Goal: Information Seeking & Learning: Compare options

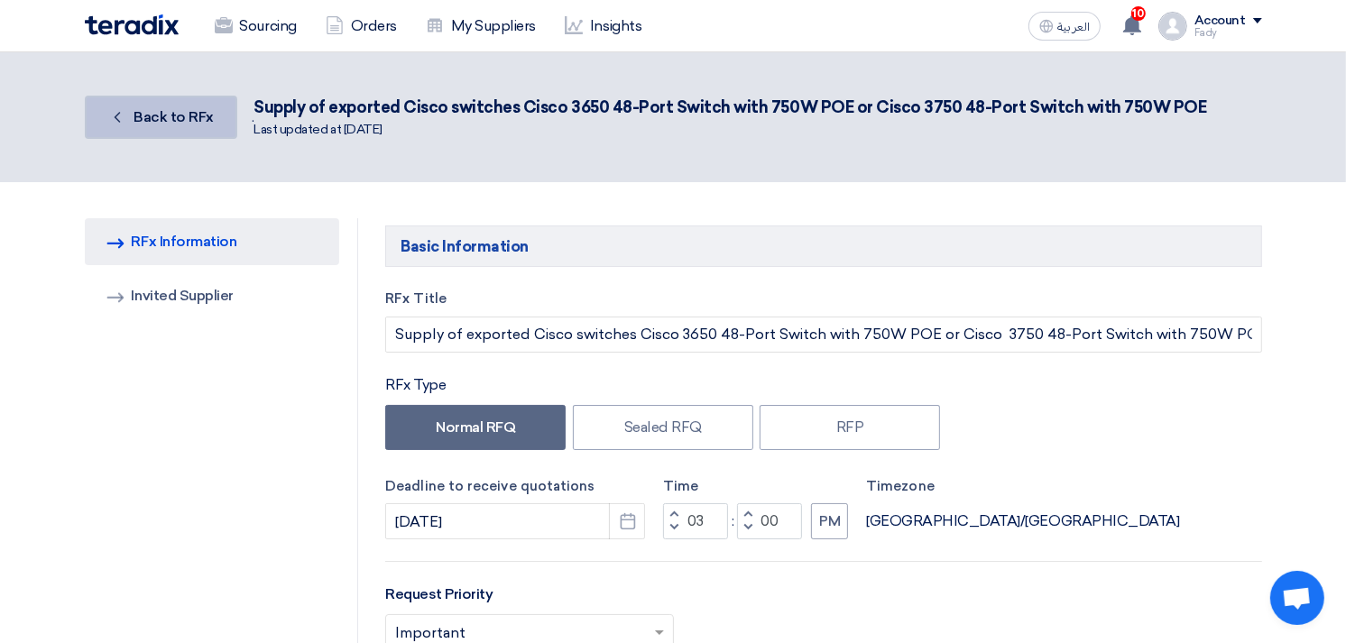
click at [160, 116] on span "Back to RFx" at bounding box center [174, 116] width 80 height 17
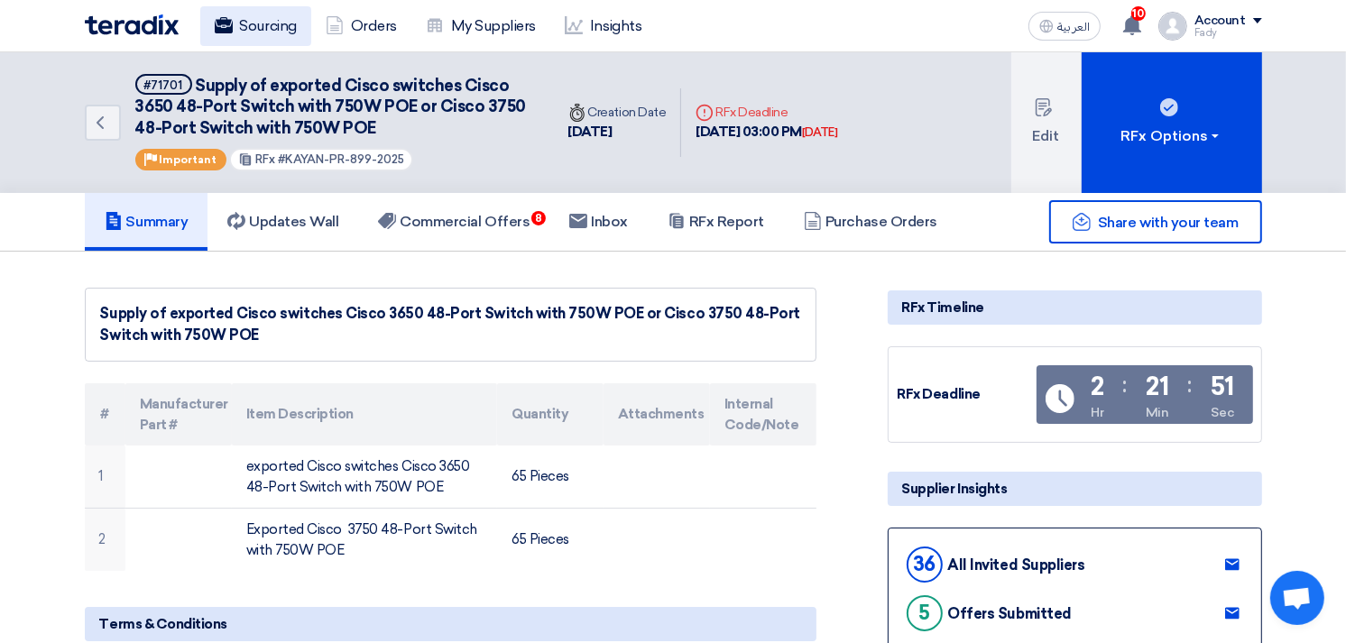
click at [236, 36] on link "Sourcing" at bounding box center [255, 26] width 111 height 40
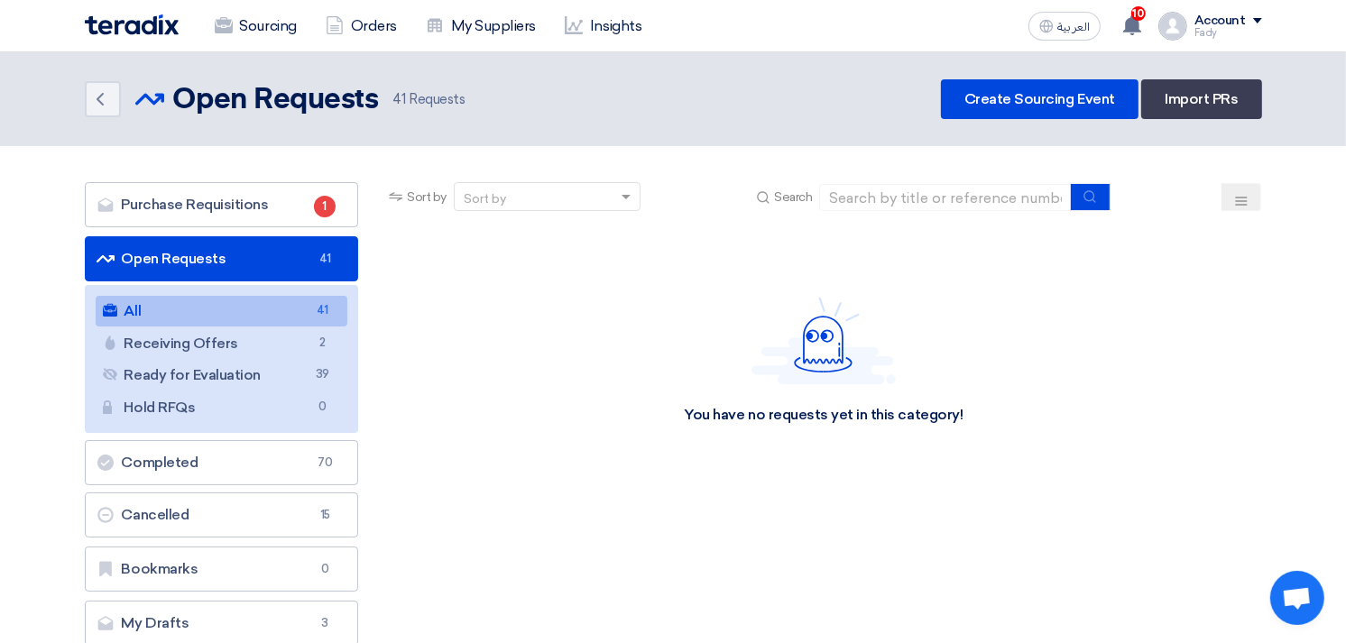
click at [221, 310] on link "All All 41" at bounding box center [222, 311] width 253 height 31
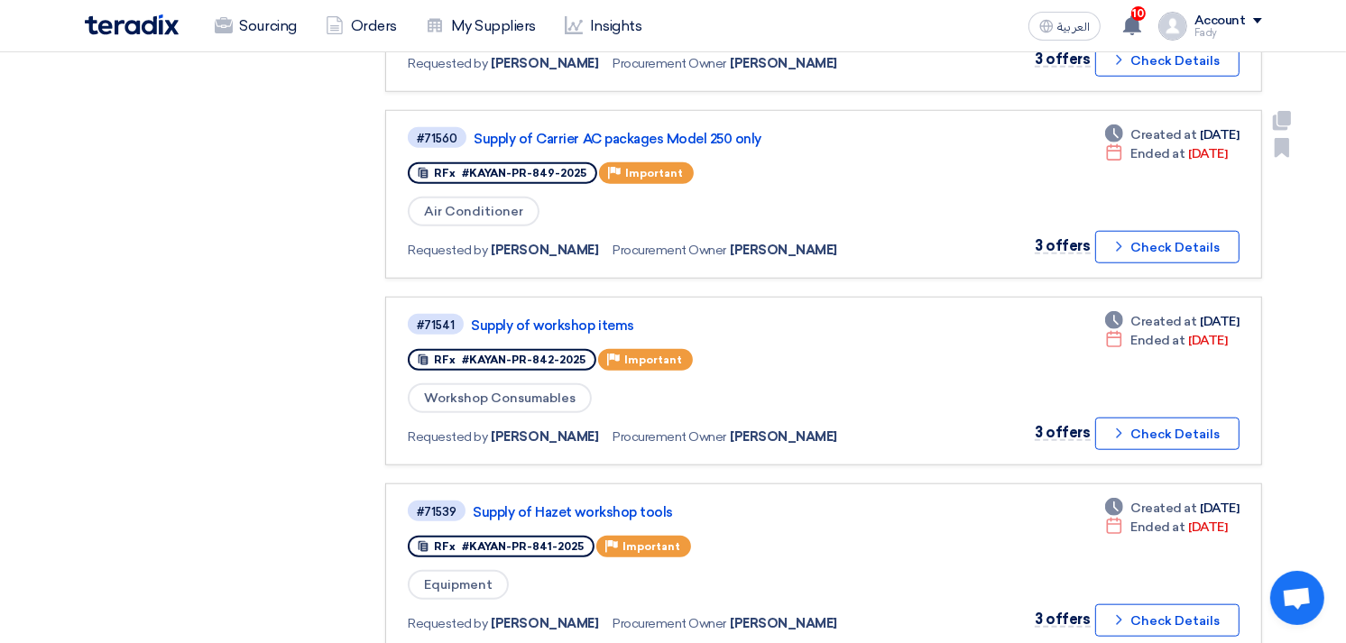
scroll to position [1503, 0]
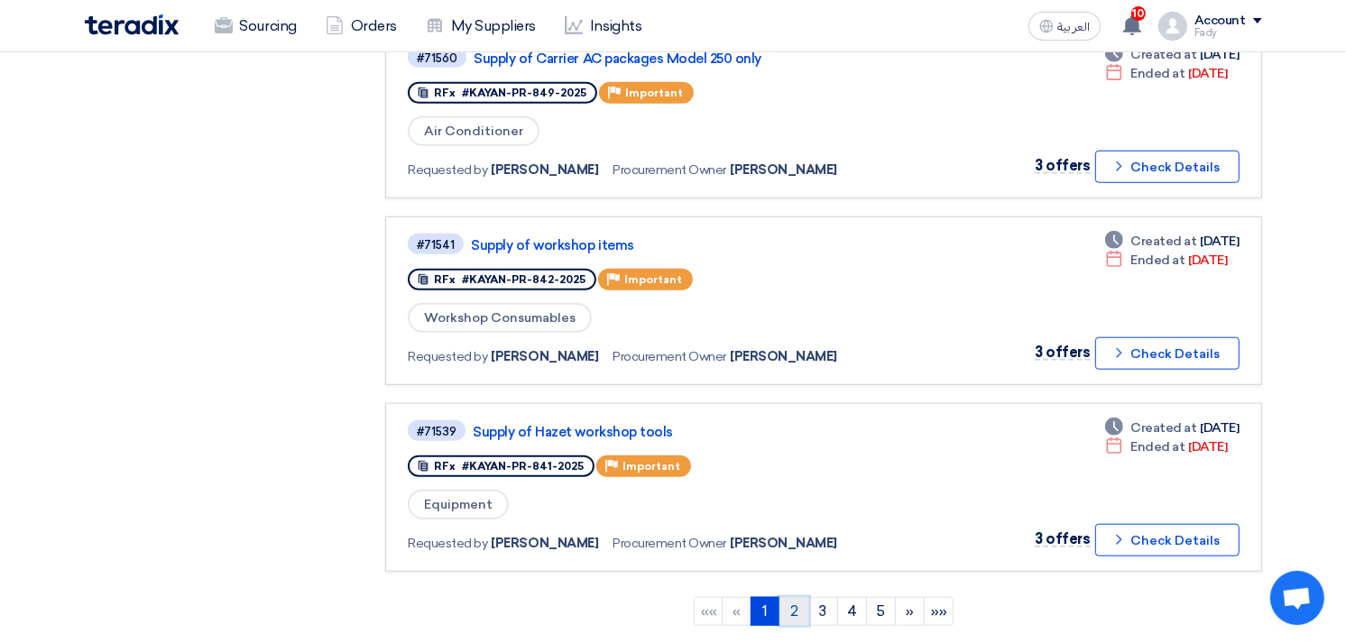
click at [791, 597] on link "2" at bounding box center [795, 611] width 30 height 29
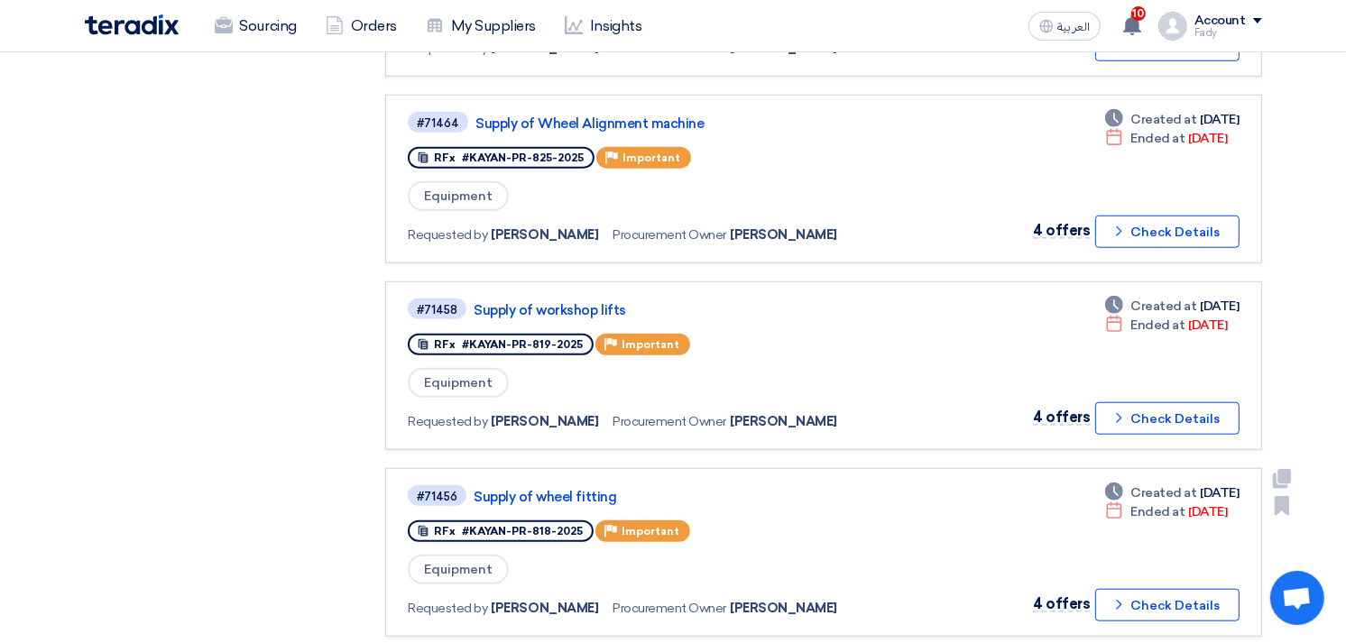
scroll to position [1403, 0]
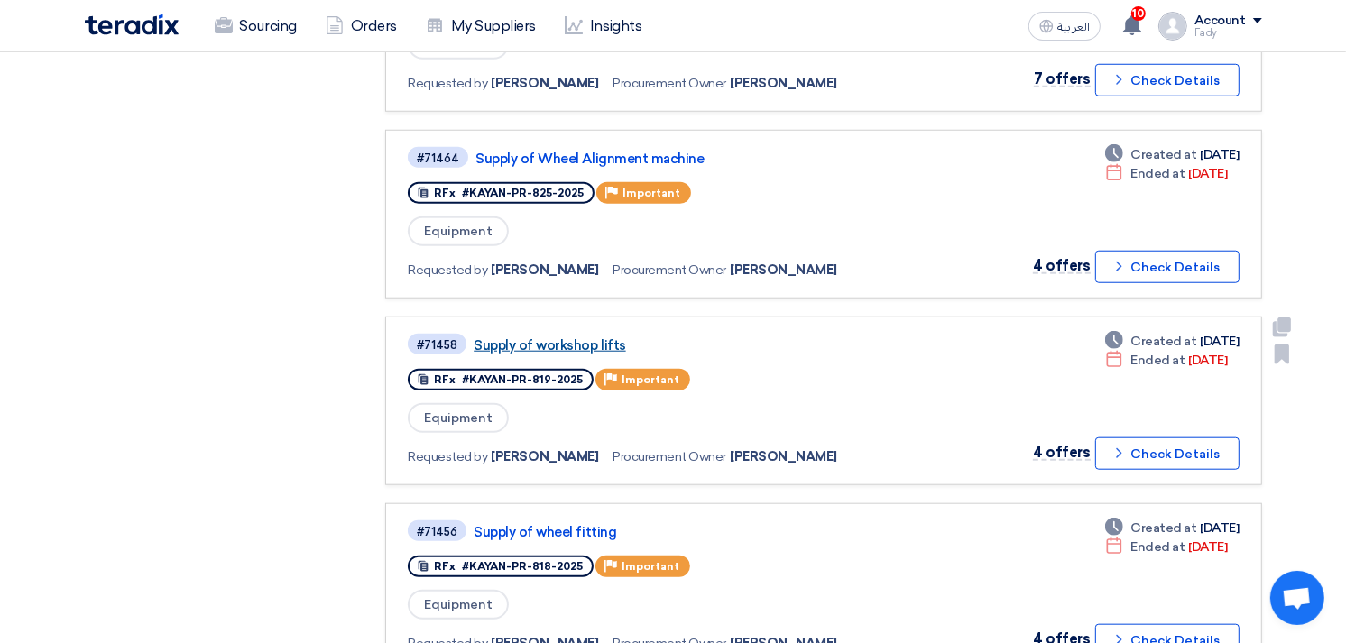
click at [597, 338] on link "Supply of workshop lifts" at bounding box center [699, 346] width 451 height 16
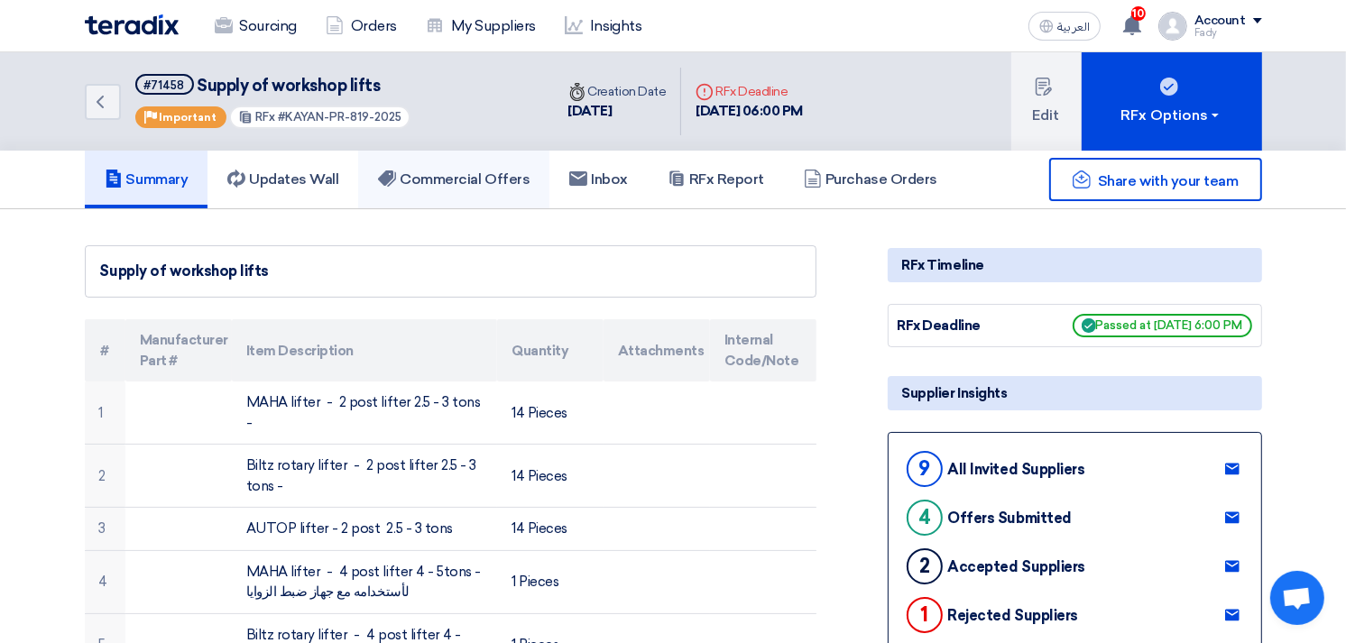
click at [494, 181] on h5 "Commercial Offers" at bounding box center [454, 180] width 152 height 18
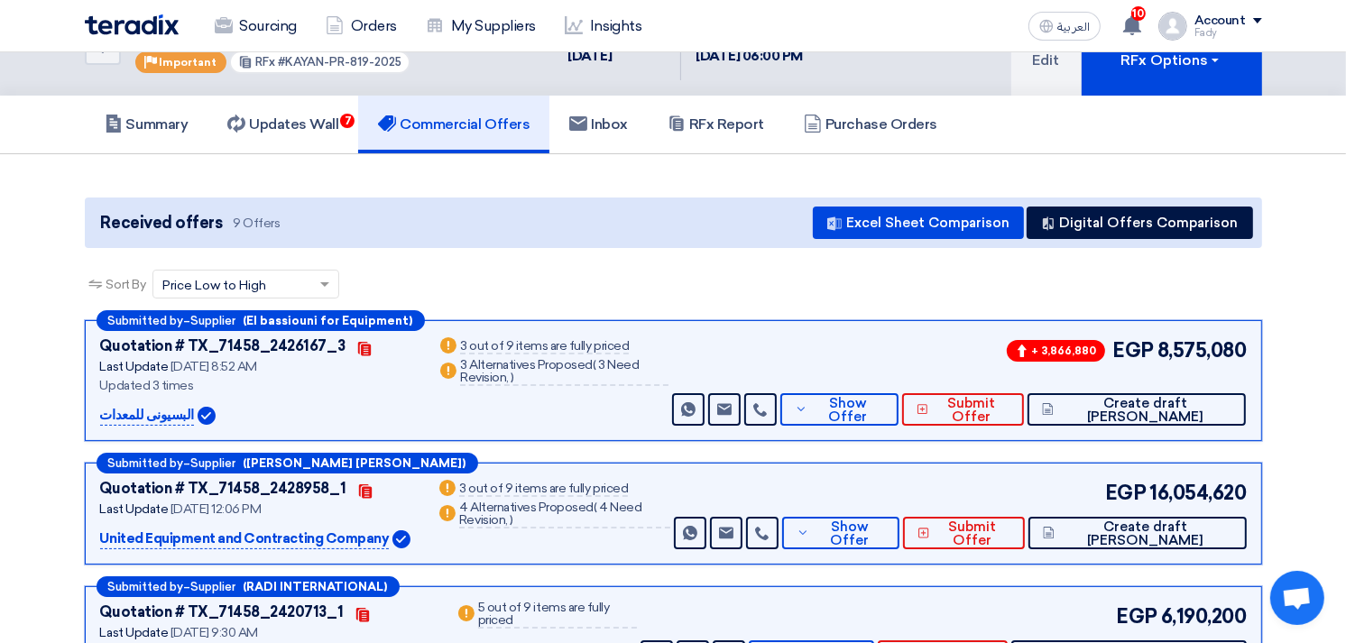
scroll to position [100, 0]
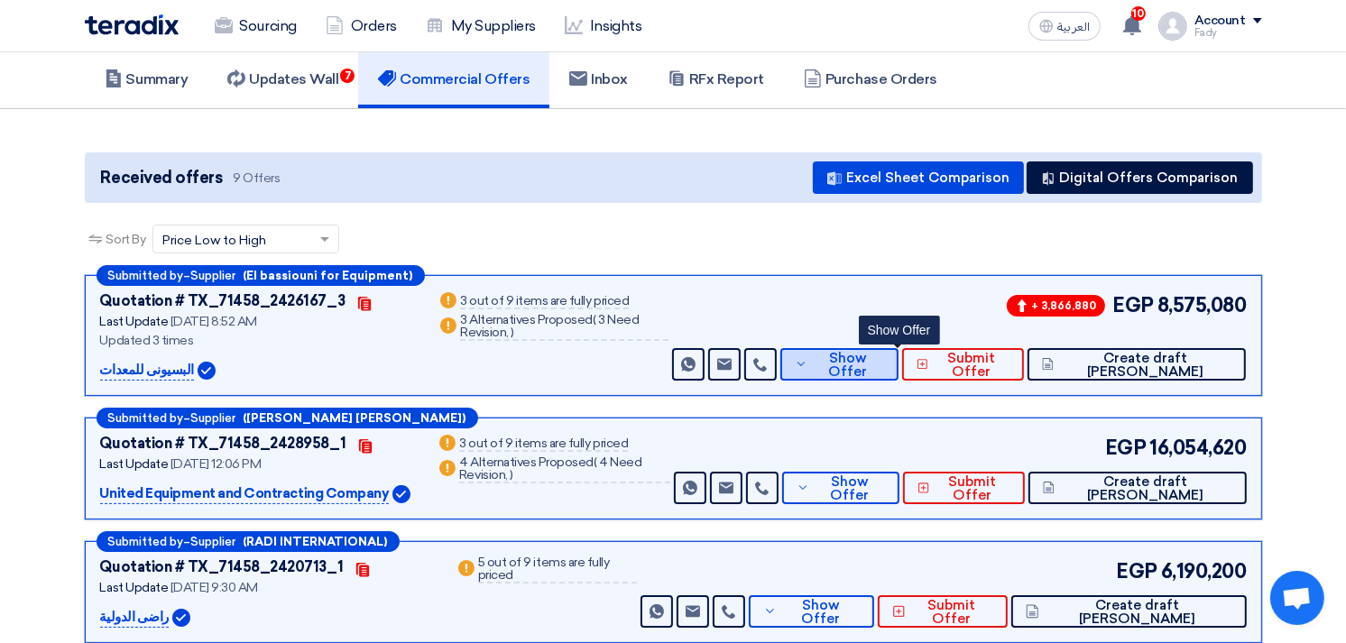
drag, startPoint x: 925, startPoint y: 357, endPoint x: 922, endPoint y: 330, distance: 27.2
click at [883, 356] on span "Show Offer" at bounding box center [847, 365] width 71 height 27
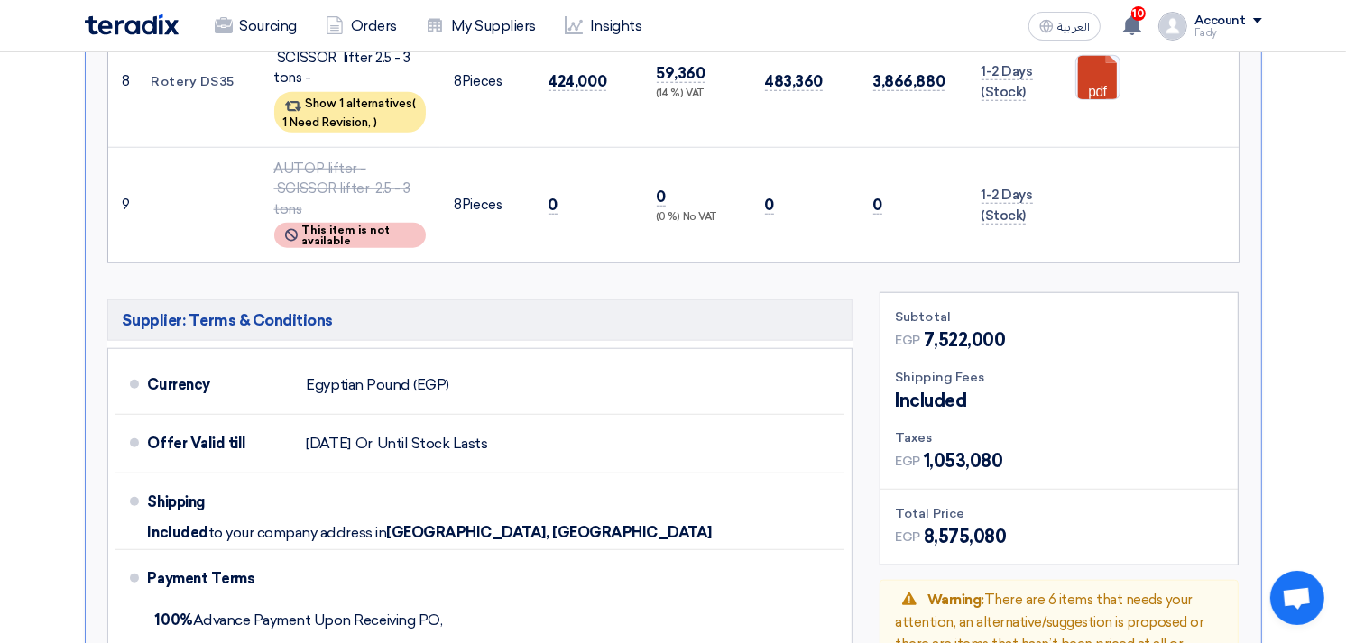
scroll to position [1604, 0]
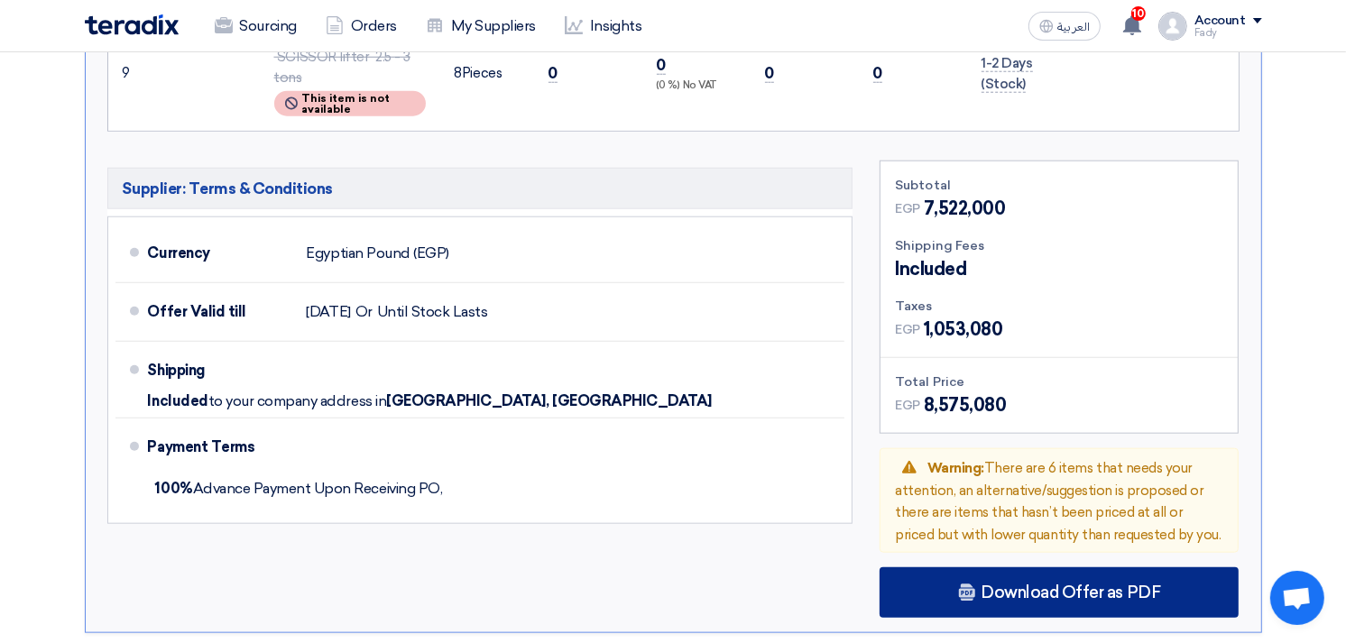
click at [1050, 585] on span "Download Offer as PDF" at bounding box center [1071, 593] width 180 height 16
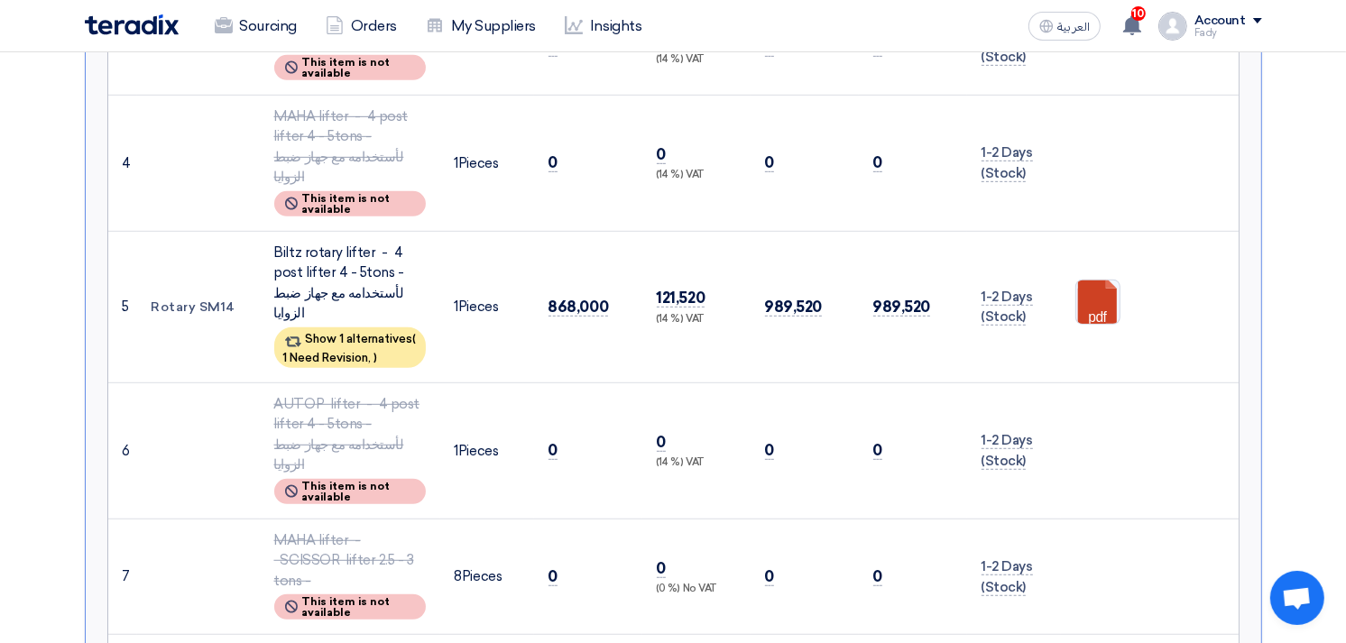
scroll to position [401, 0]
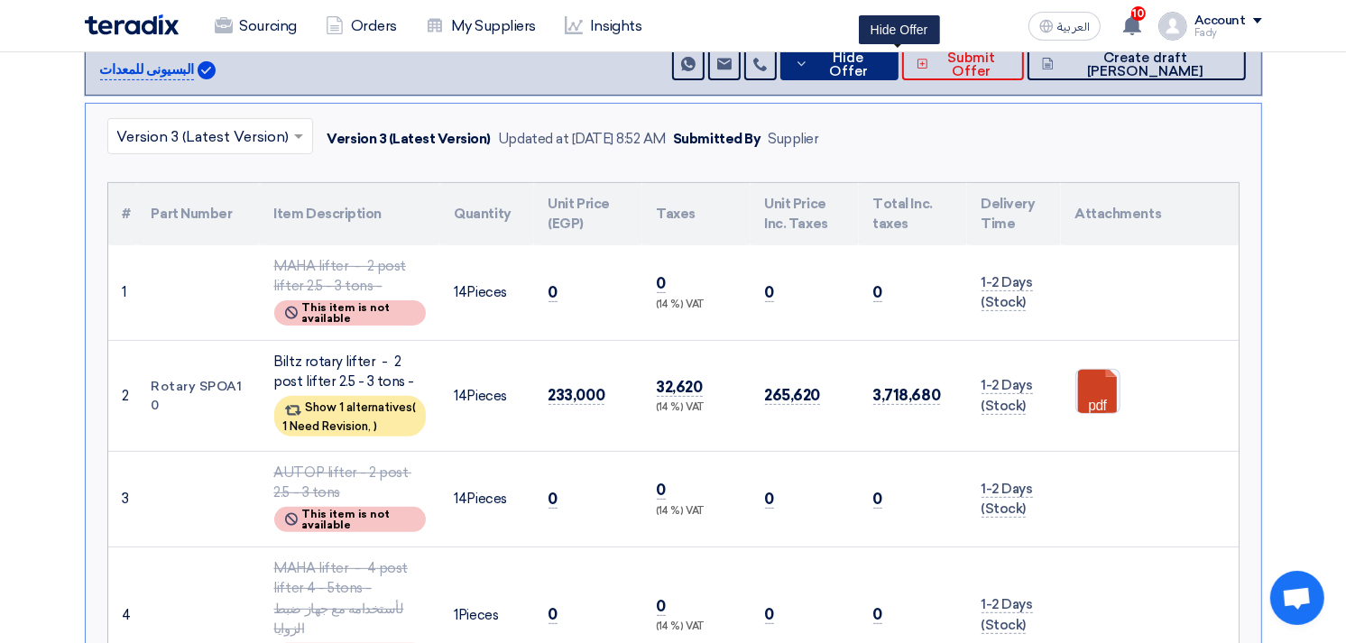
click at [899, 69] on button "Hide Offer" at bounding box center [840, 64] width 118 height 32
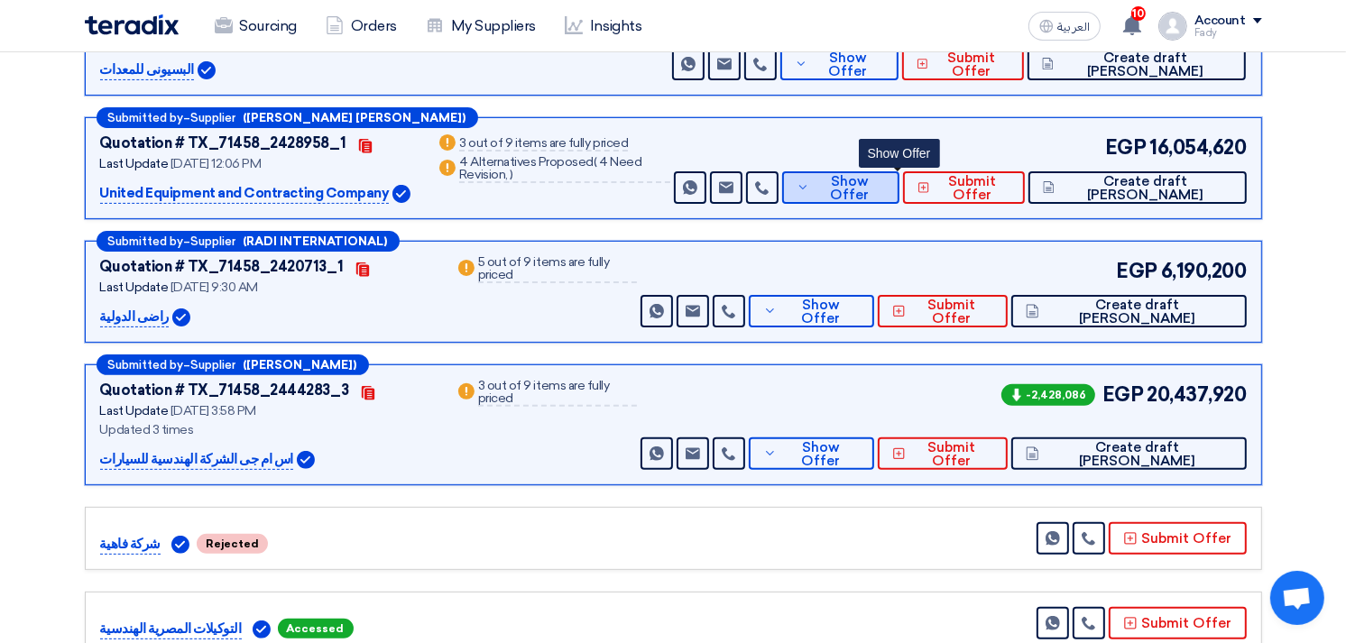
click at [885, 179] on span "Show Offer" at bounding box center [849, 188] width 71 height 27
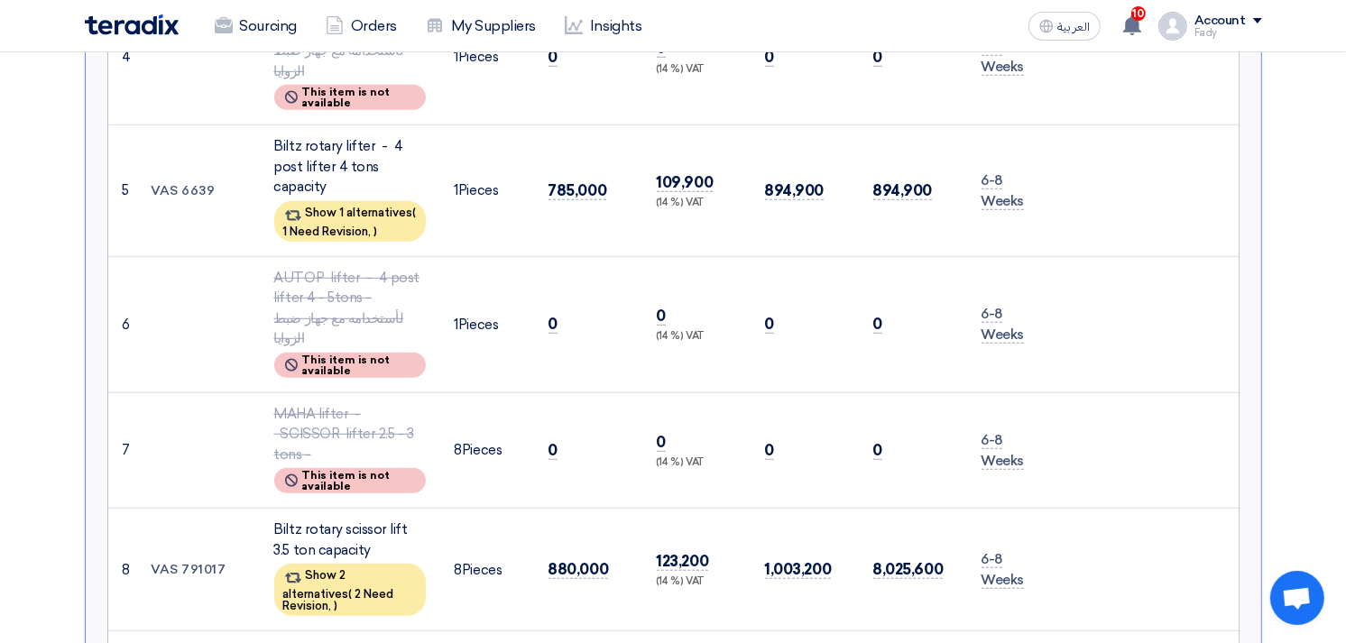
scroll to position [1604, 0]
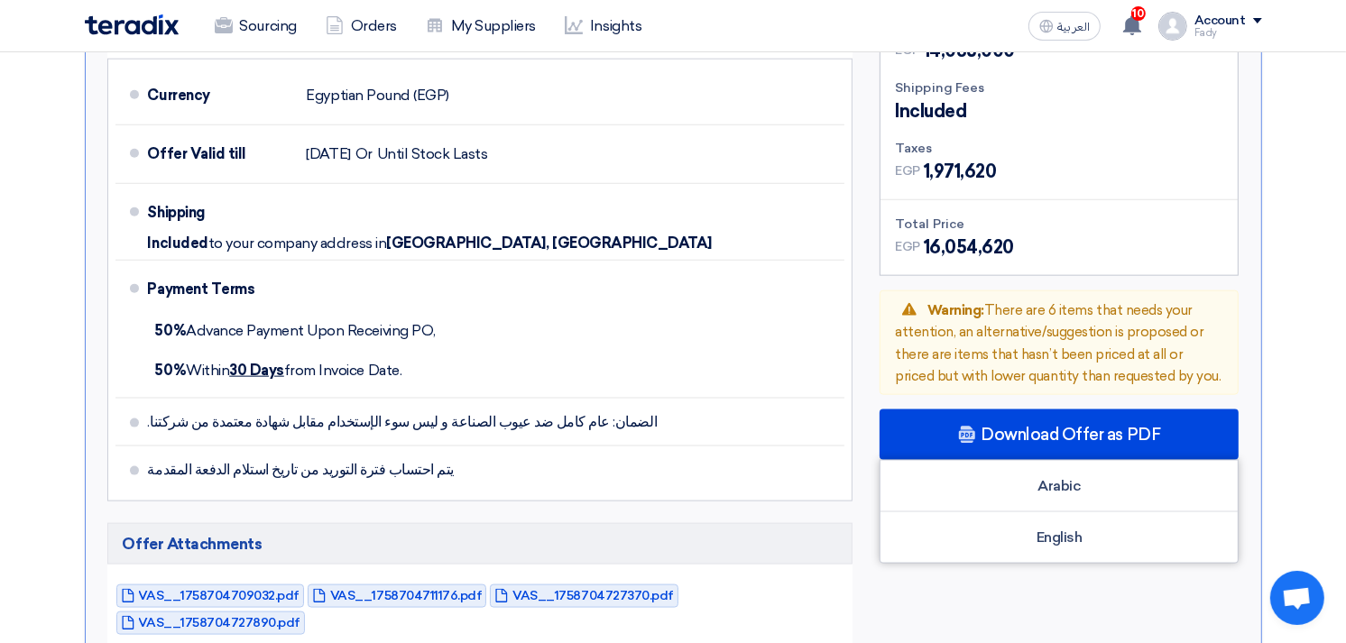
scroll to position [1905, 0]
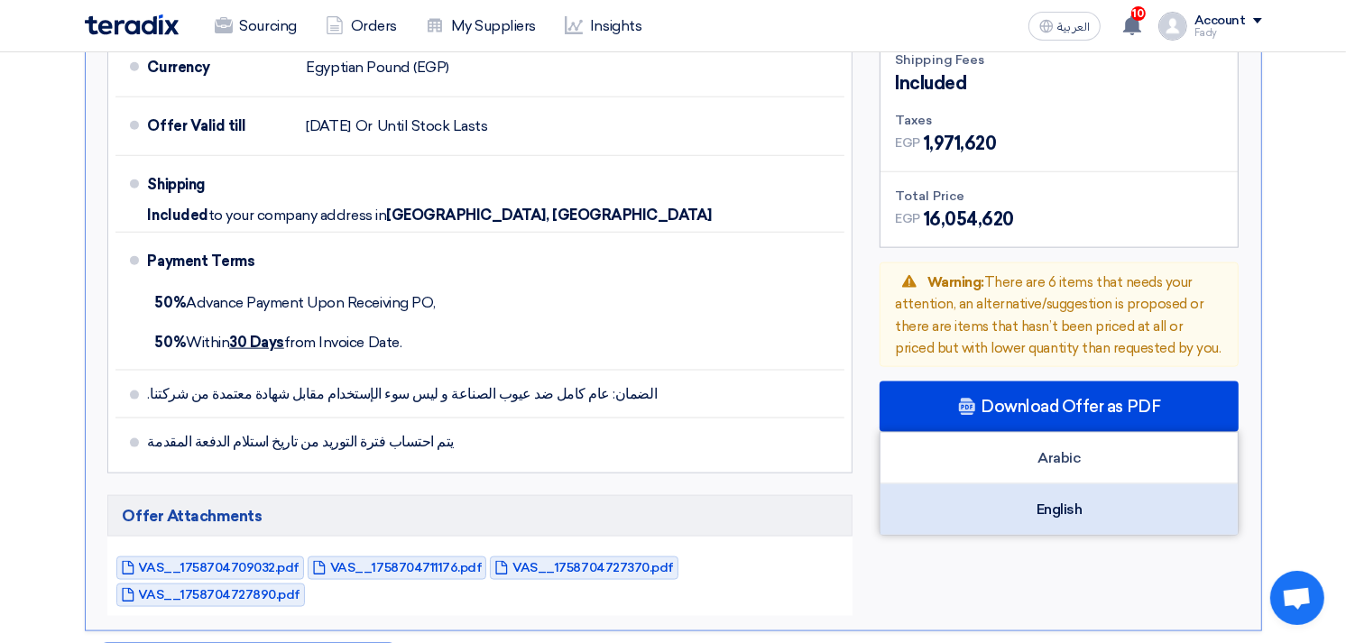
click at [1052, 485] on div "English" at bounding box center [1059, 510] width 357 height 51
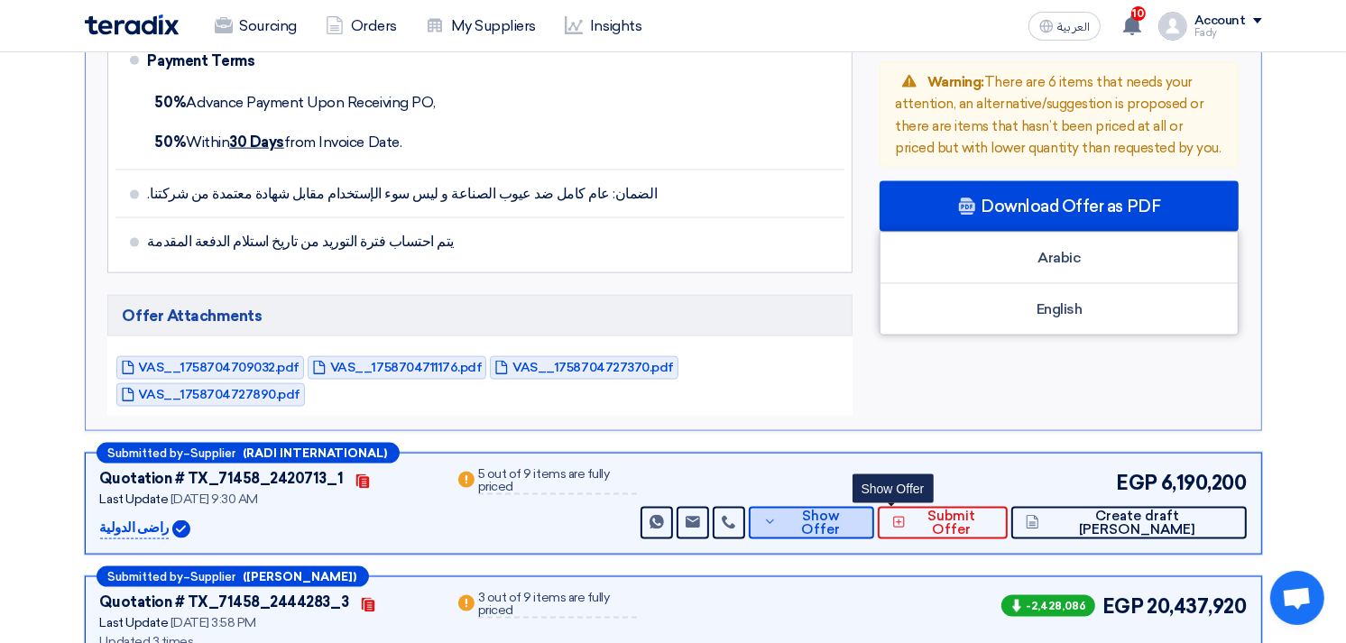
click at [860, 510] on span "Show Offer" at bounding box center [821, 523] width 79 height 27
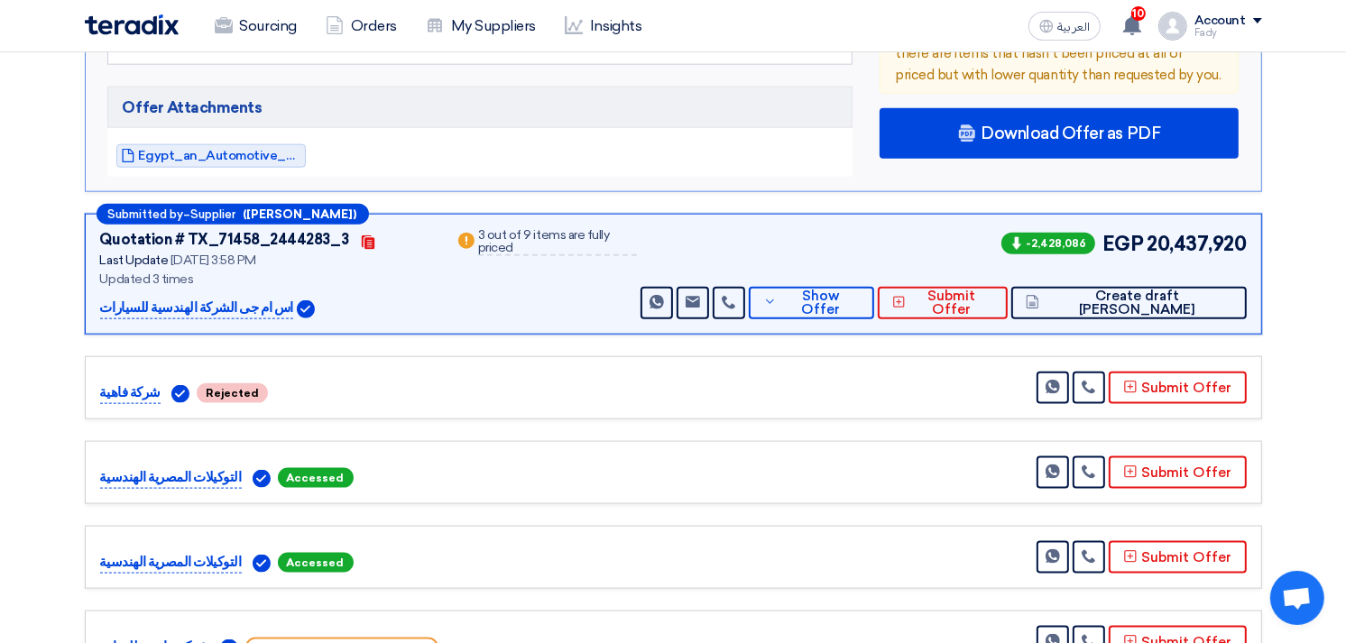
scroll to position [1893, 0]
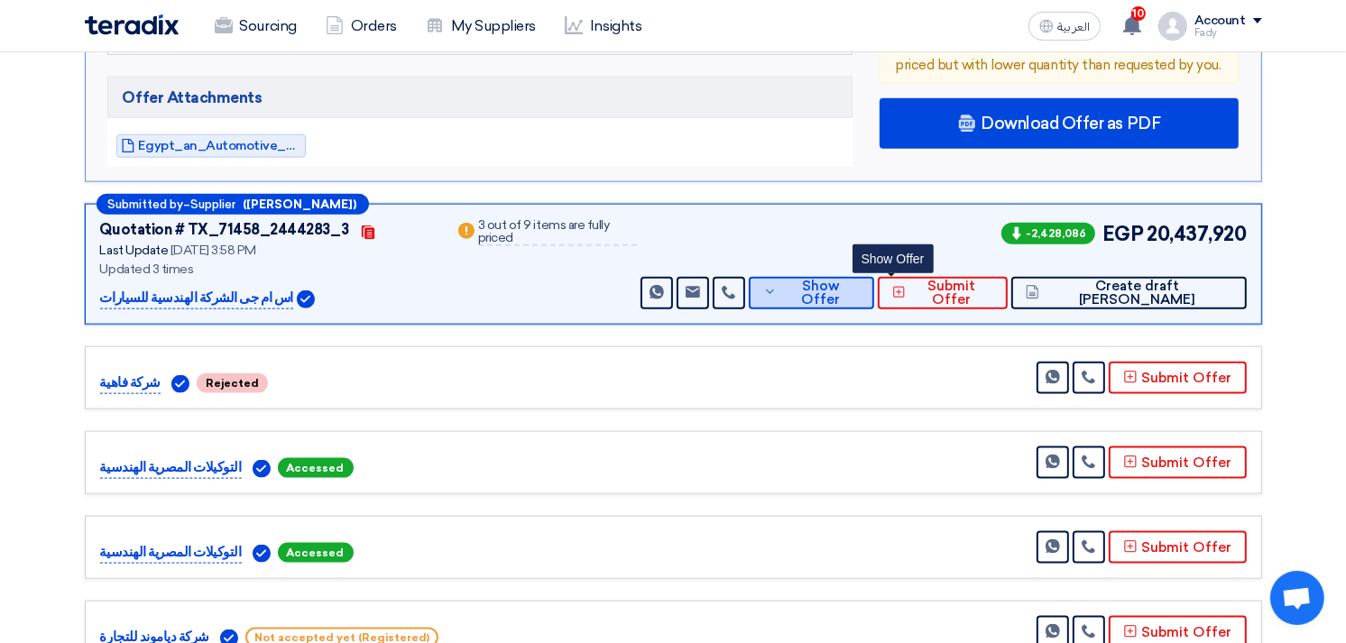
click at [860, 280] on span "Show Offer" at bounding box center [821, 293] width 79 height 27
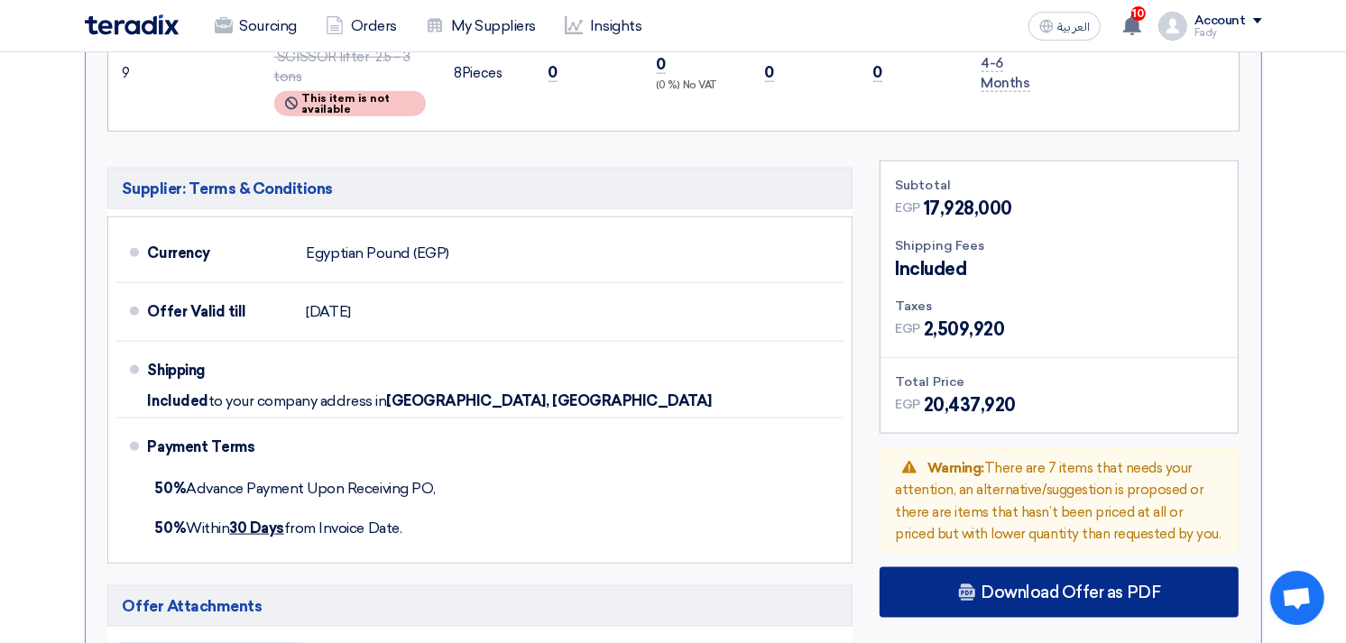
click at [1056, 568] on div "Download Offer as PDF" at bounding box center [1059, 593] width 359 height 51
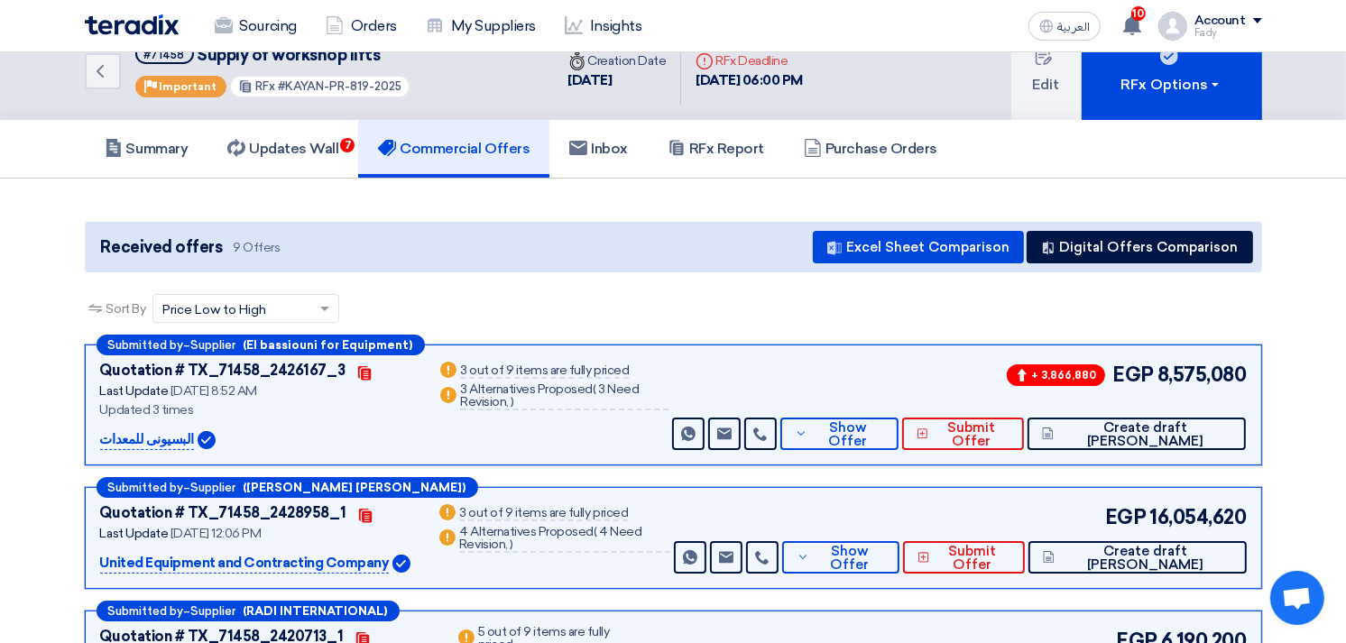
scroll to position [0, 0]
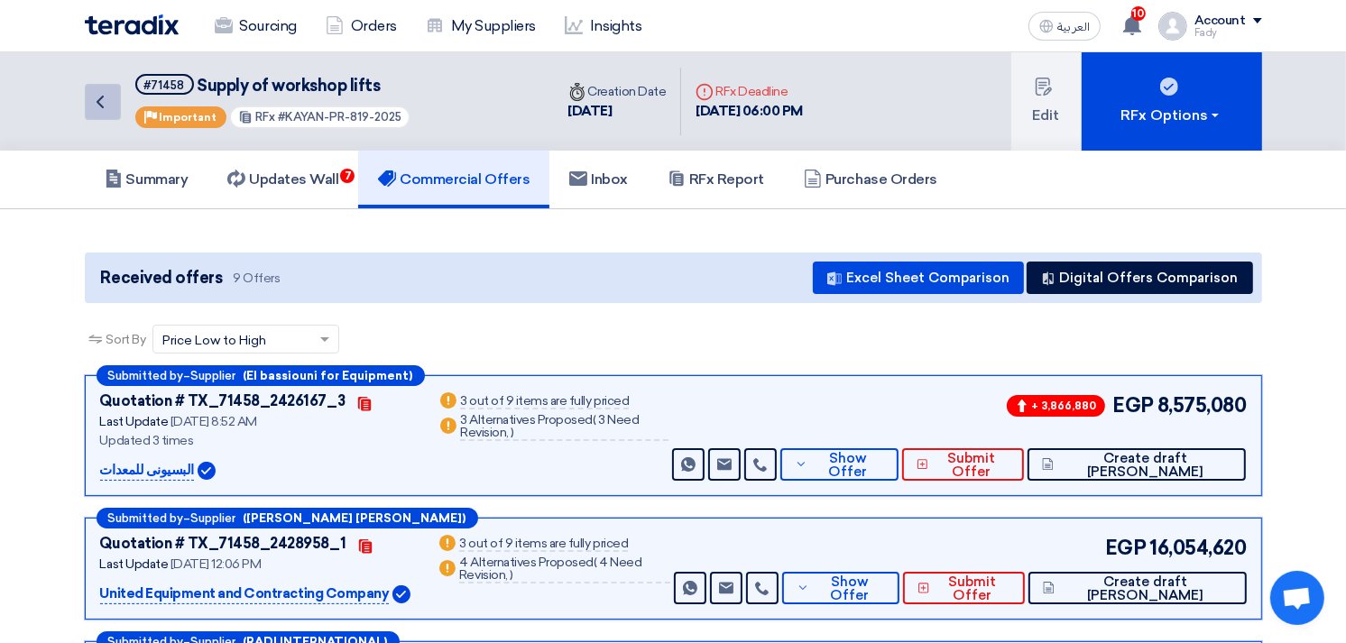
click at [100, 101] on icon "Back" at bounding box center [100, 102] width 22 height 22
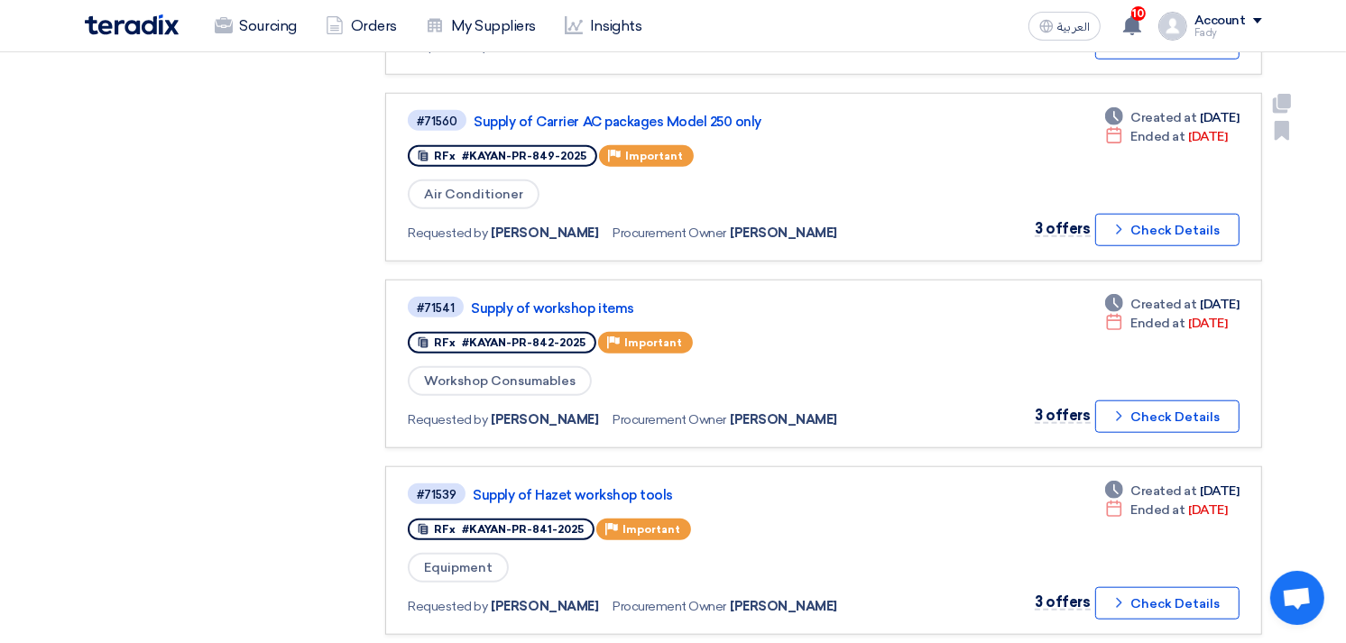
scroll to position [1604, 0]
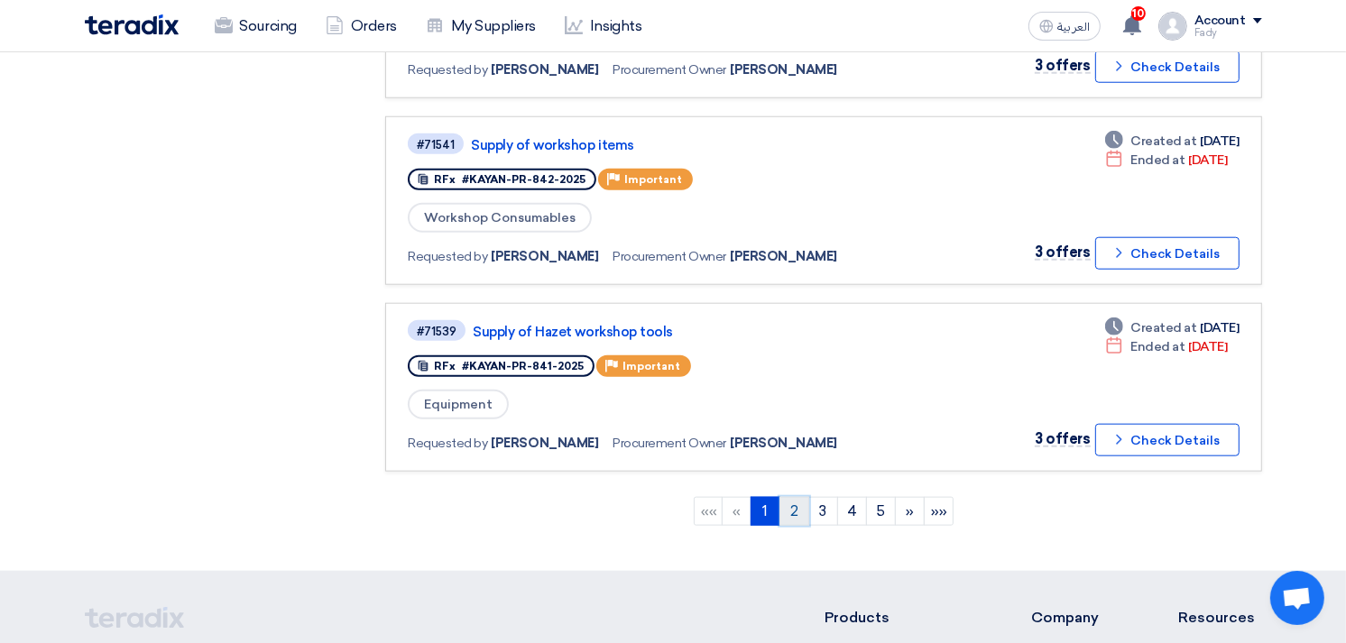
click at [791, 497] on link "2" at bounding box center [795, 511] width 30 height 29
click at [828, 497] on link "3" at bounding box center [824, 511] width 30 height 29
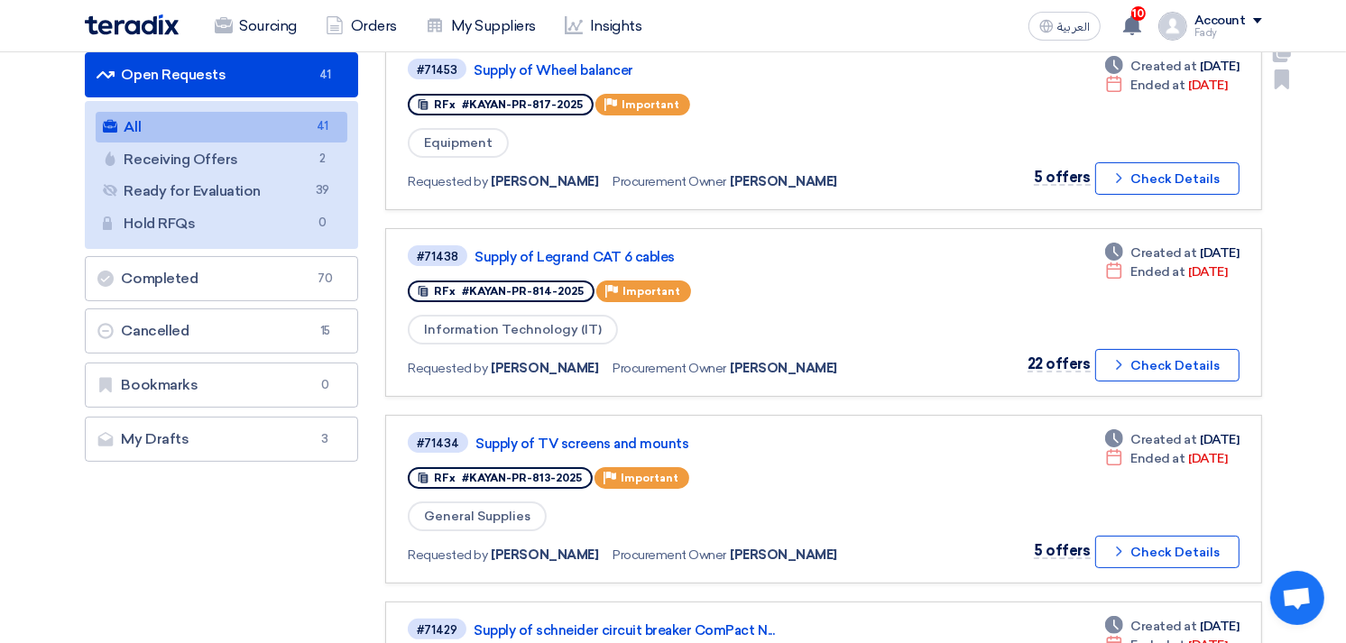
scroll to position [200, 0]
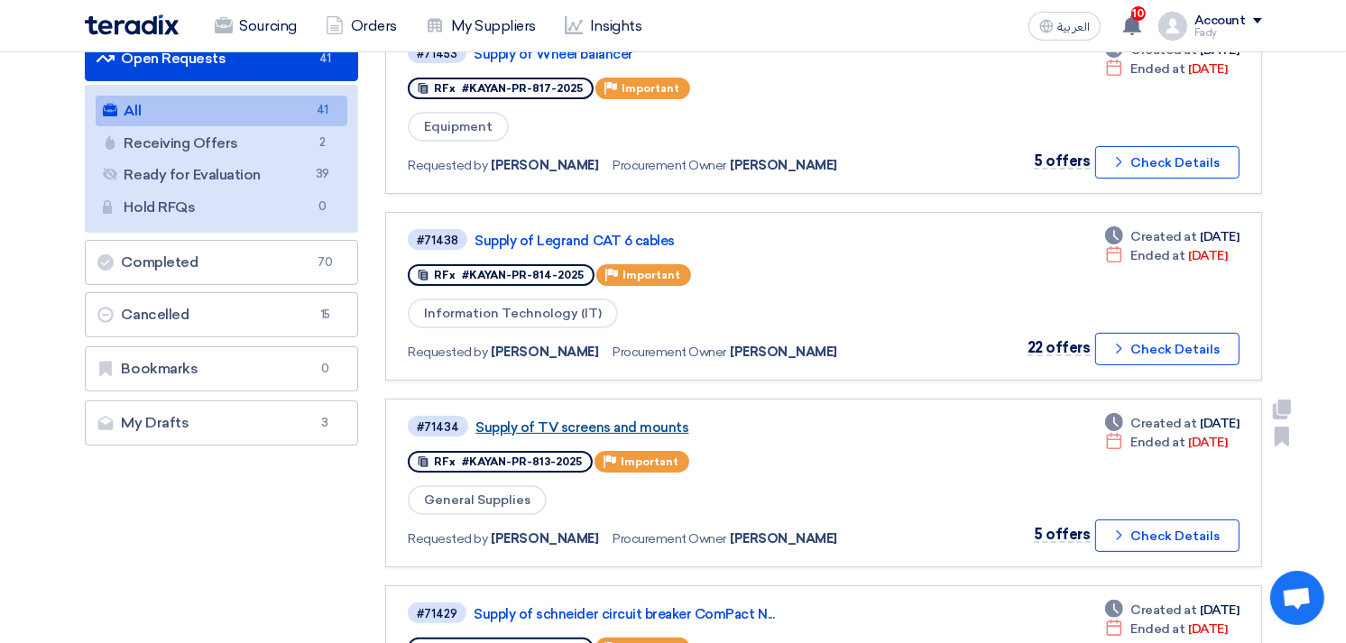
click at [635, 421] on link "Supply of TV screens and mounts" at bounding box center [701, 428] width 451 height 16
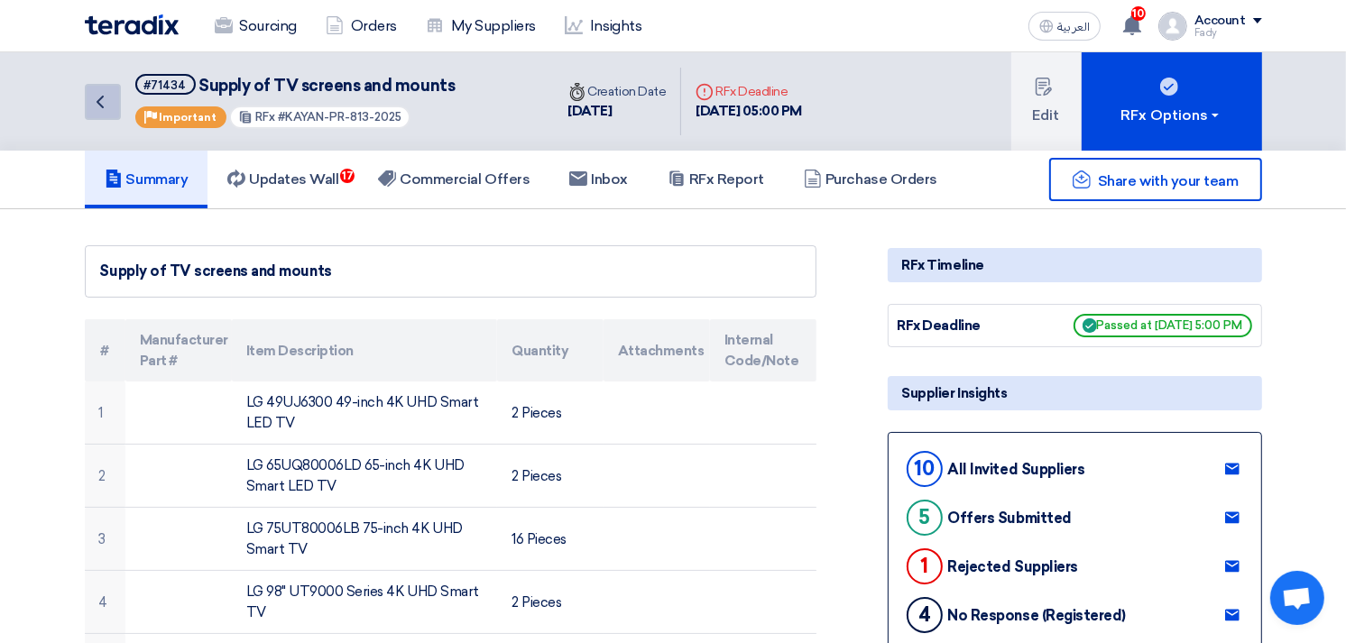
click at [100, 96] on use at bounding box center [100, 102] width 7 height 13
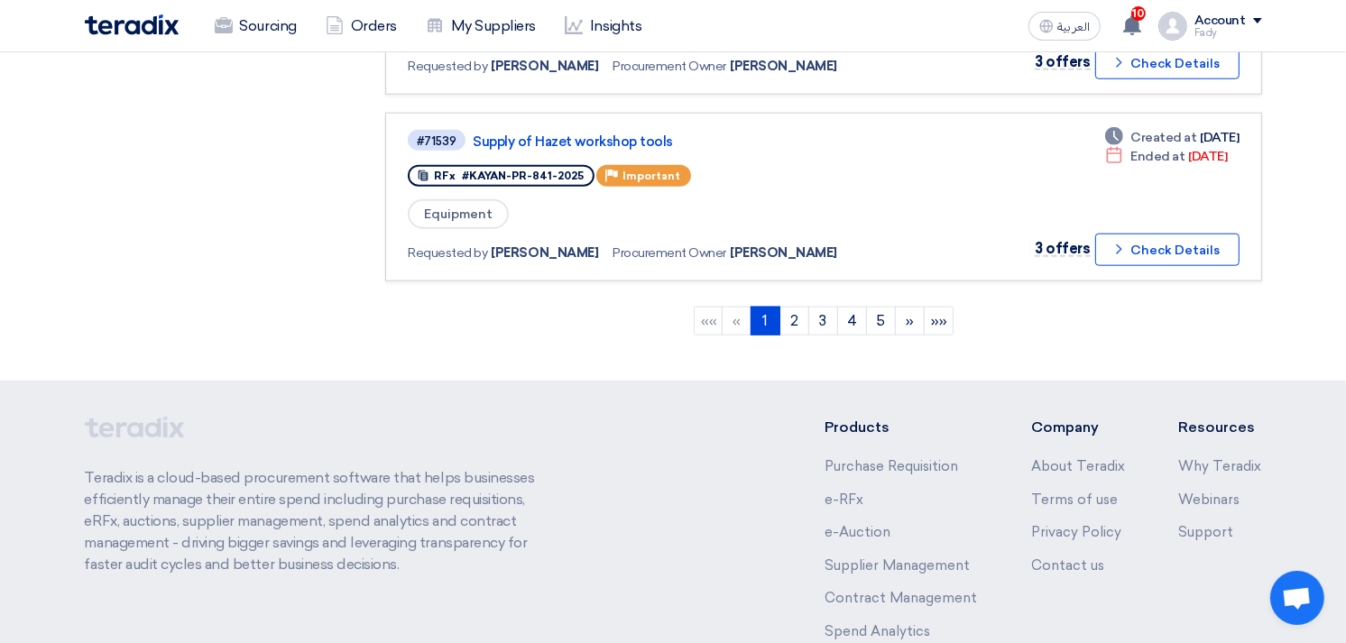
scroll to position [1906, 0]
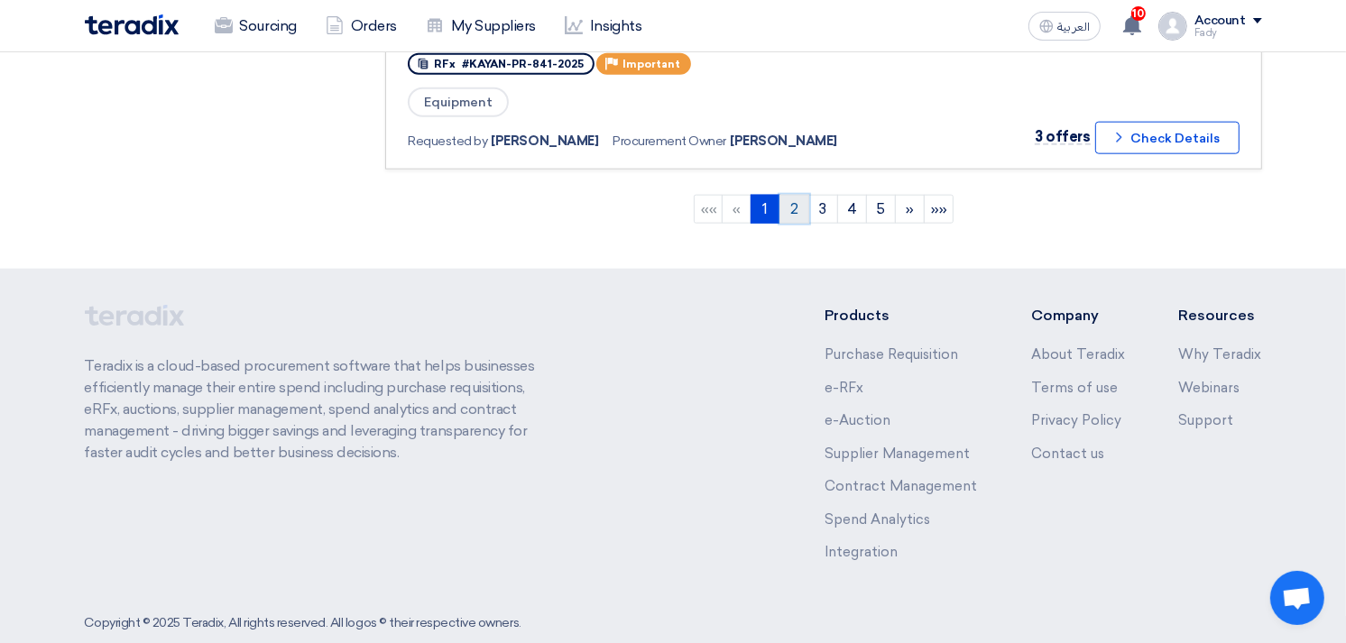
click at [798, 195] on link "2" at bounding box center [795, 209] width 30 height 29
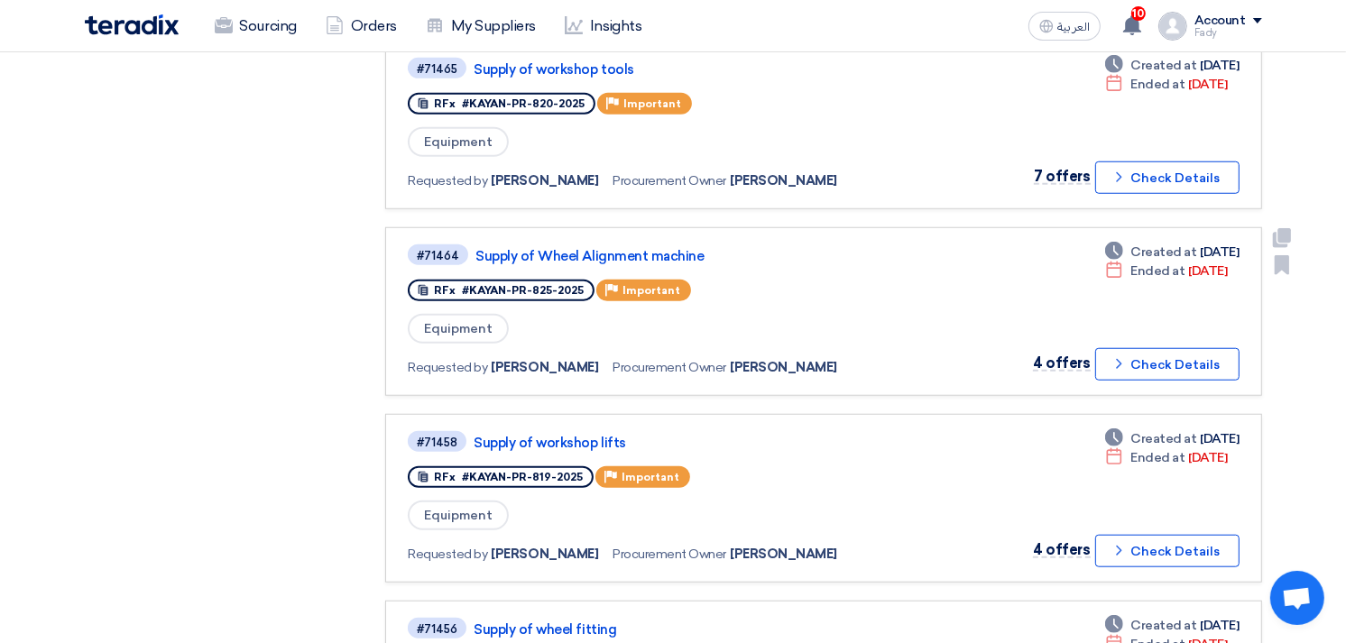
scroll to position [1403, 0]
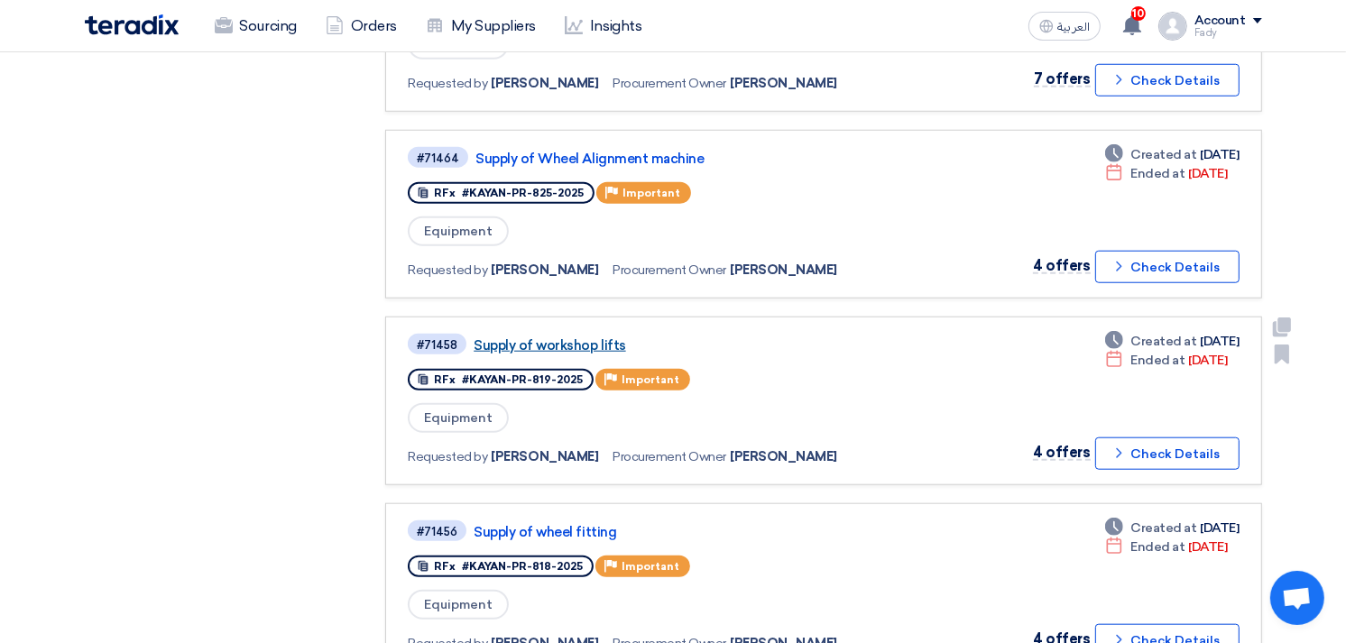
click at [599, 338] on link "Supply of workshop lifts" at bounding box center [699, 346] width 451 height 16
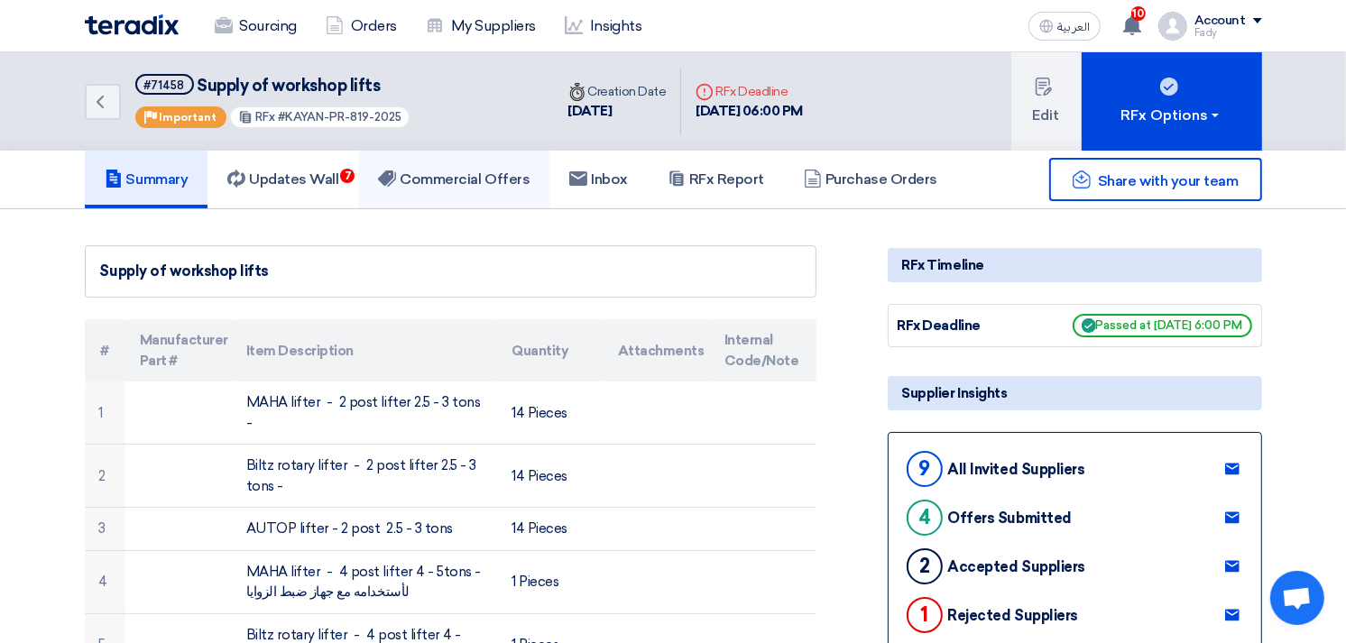
click at [499, 202] on link "Commercial Offers" at bounding box center [453, 180] width 191 height 58
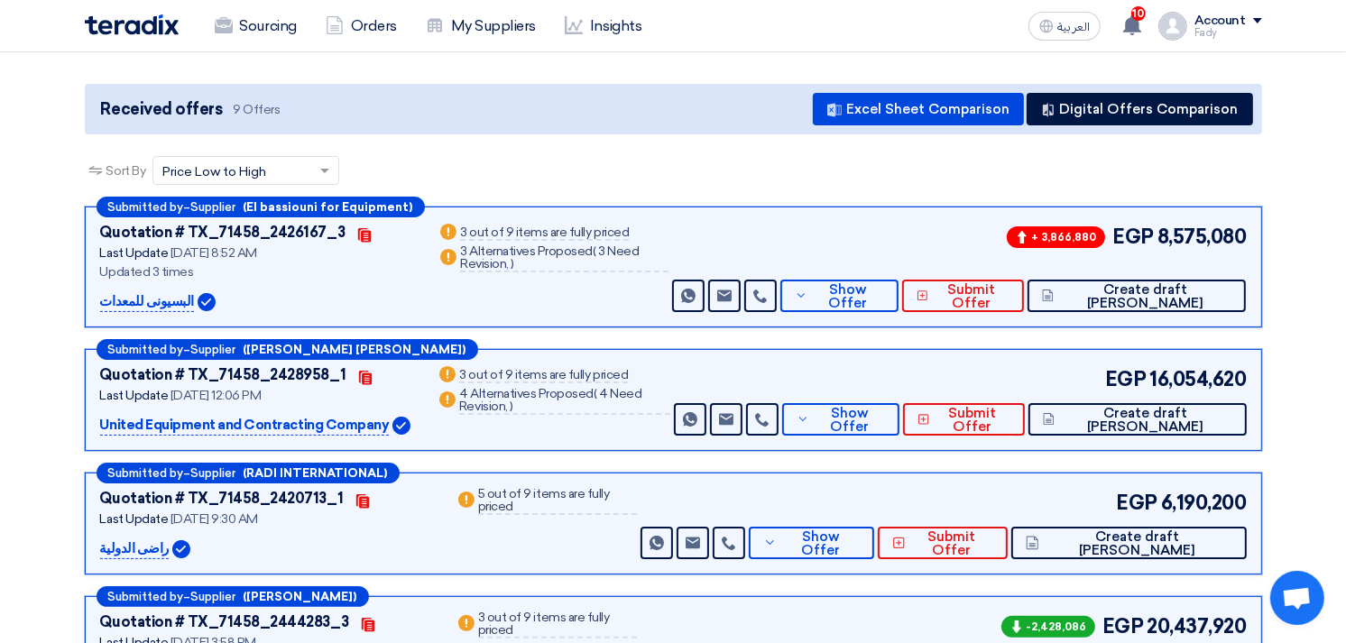
scroll to position [200, 0]
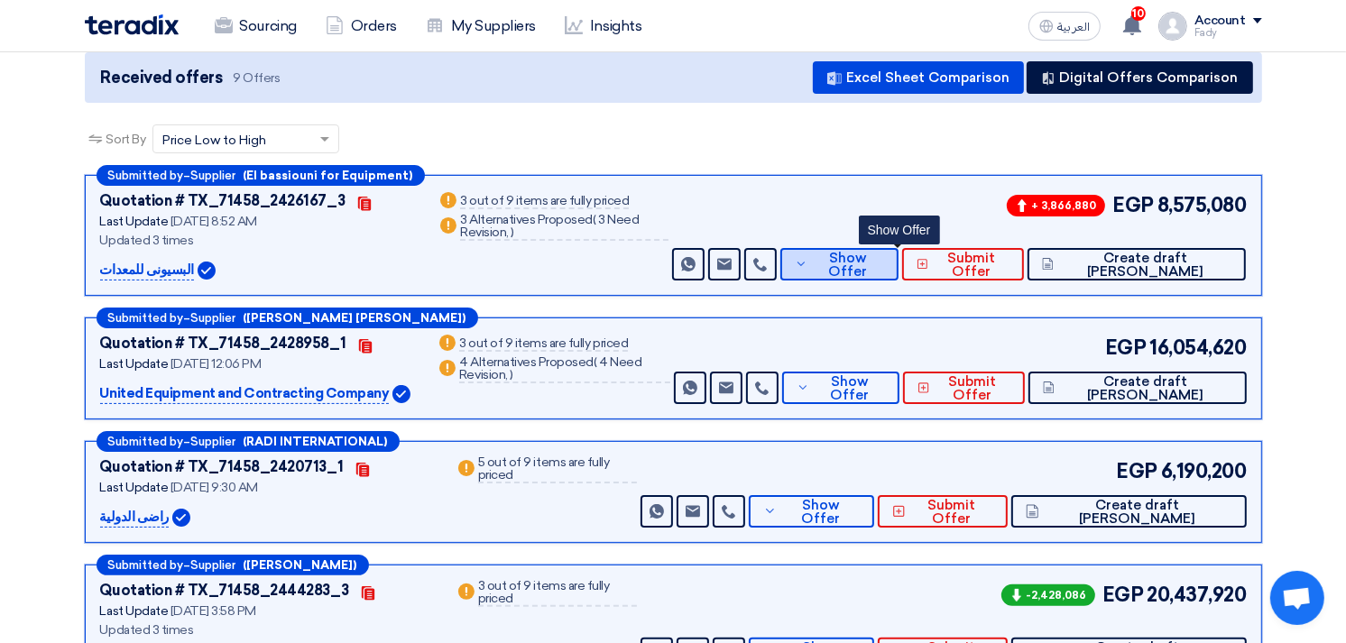
click at [883, 265] on span "Show Offer" at bounding box center [847, 265] width 71 height 27
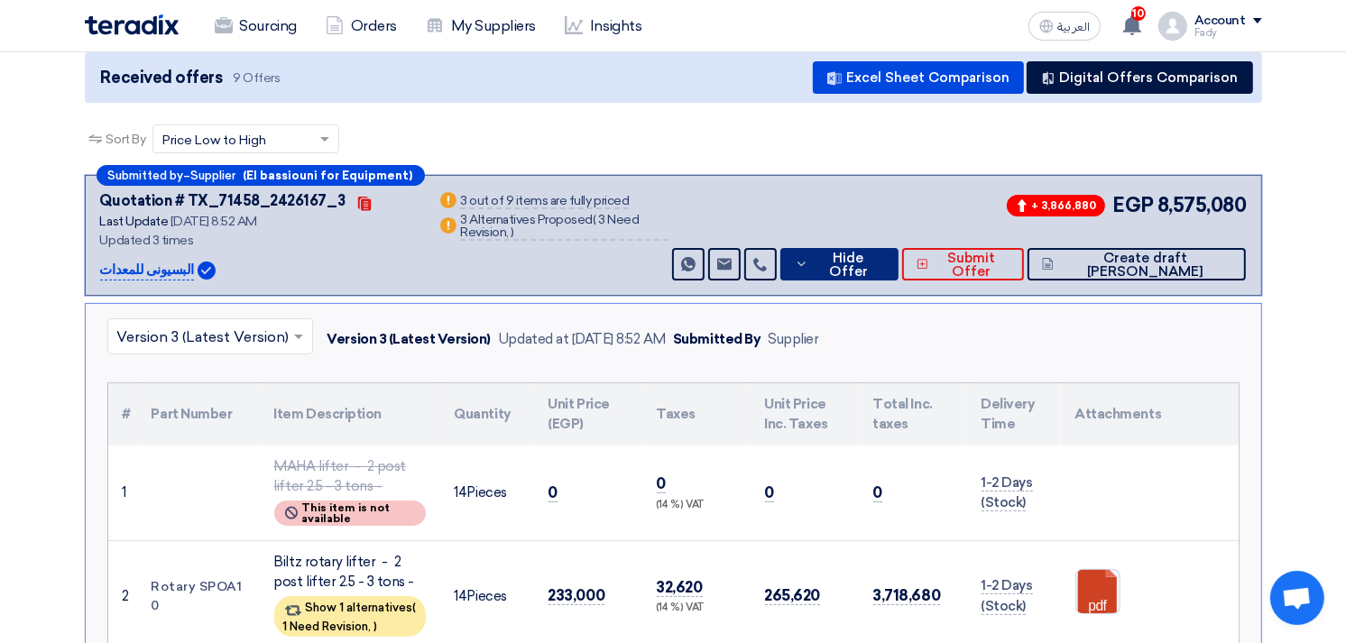
scroll to position [301, 0]
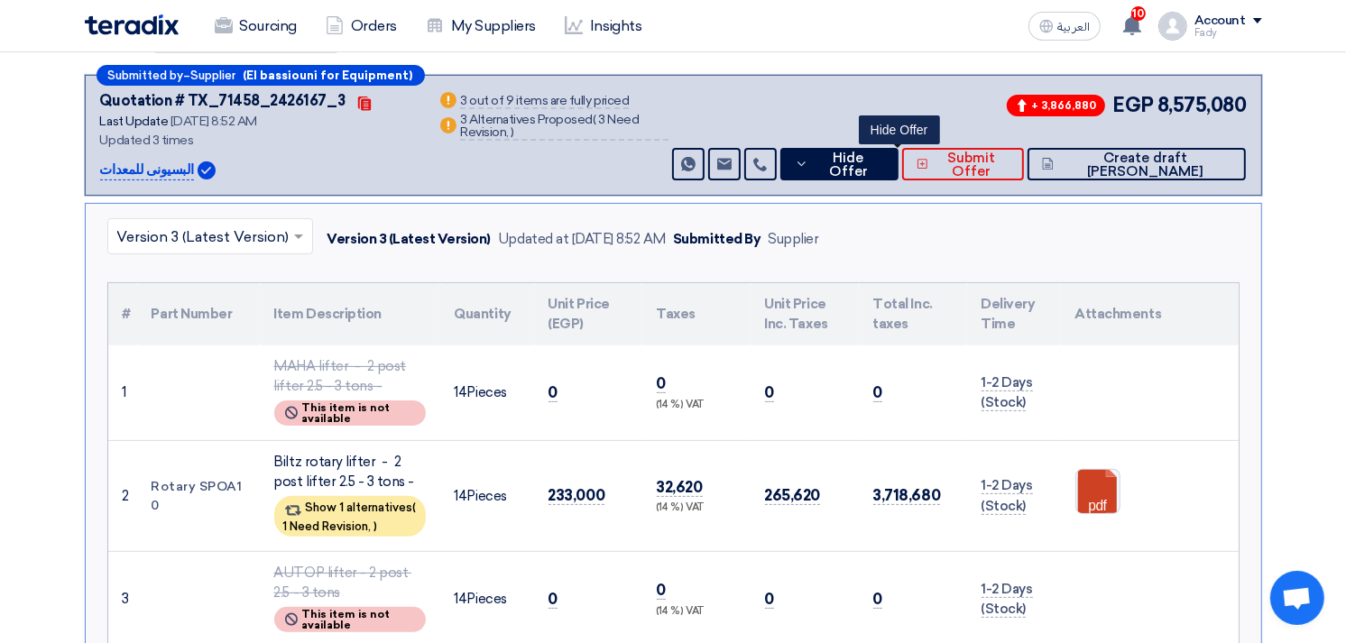
click at [215, 482] on td "Rotary SPOA10" at bounding box center [198, 495] width 123 height 111
click at [221, 482] on td "Rotary SPOA10" at bounding box center [198, 495] width 123 height 111
click at [223, 482] on td "Rotary SPOA10" at bounding box center [198, 495] width 123 height 111
click at [223, 481] on td "Rotary SPOA10" at bounding box center [198, 495] width 123 height 111
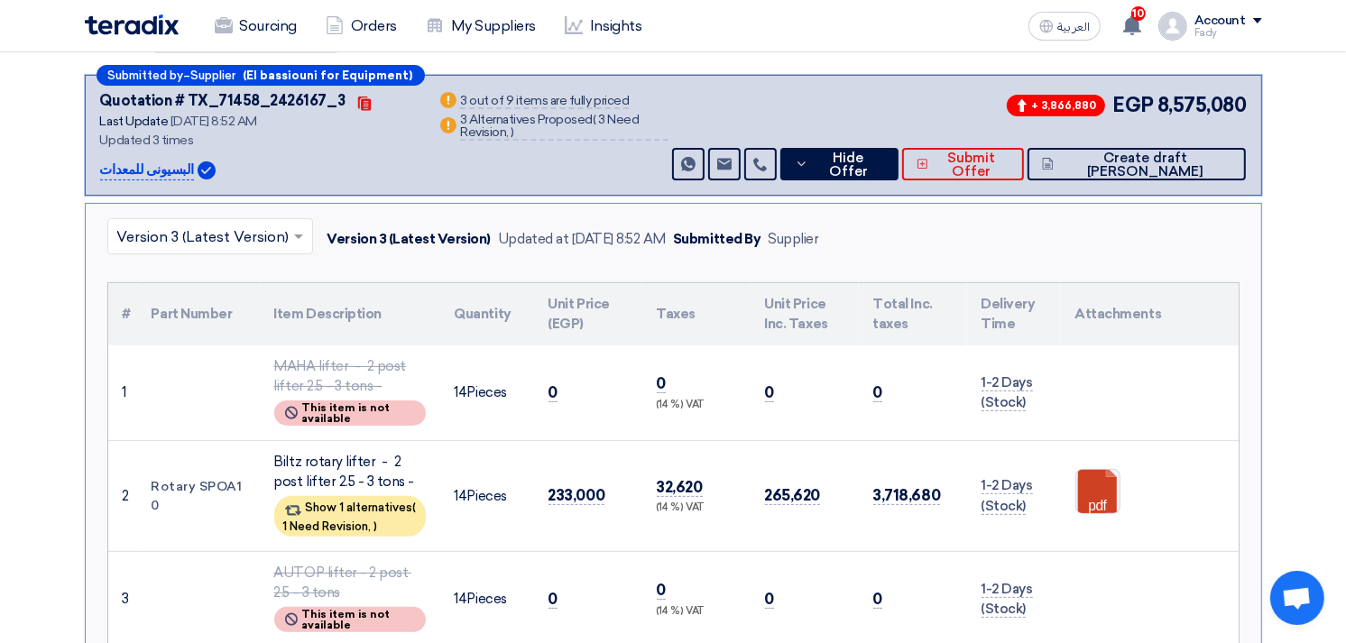
copy td "SPOA10"
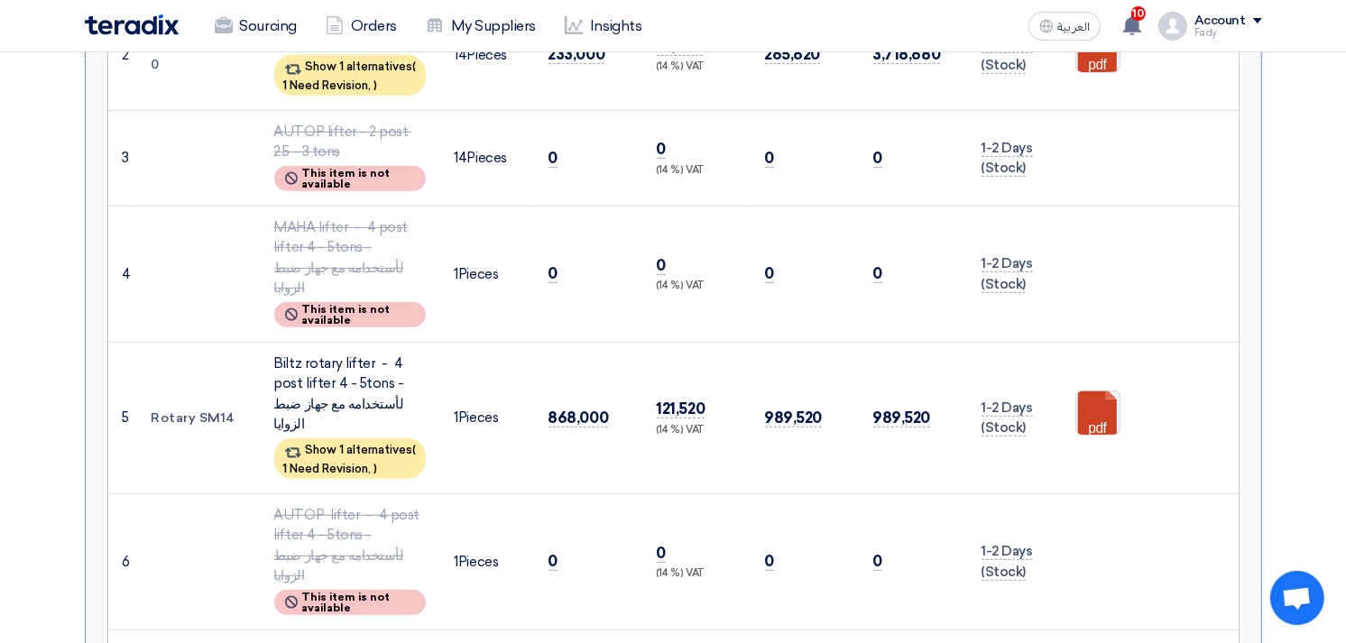
scroll to position [755, 0]
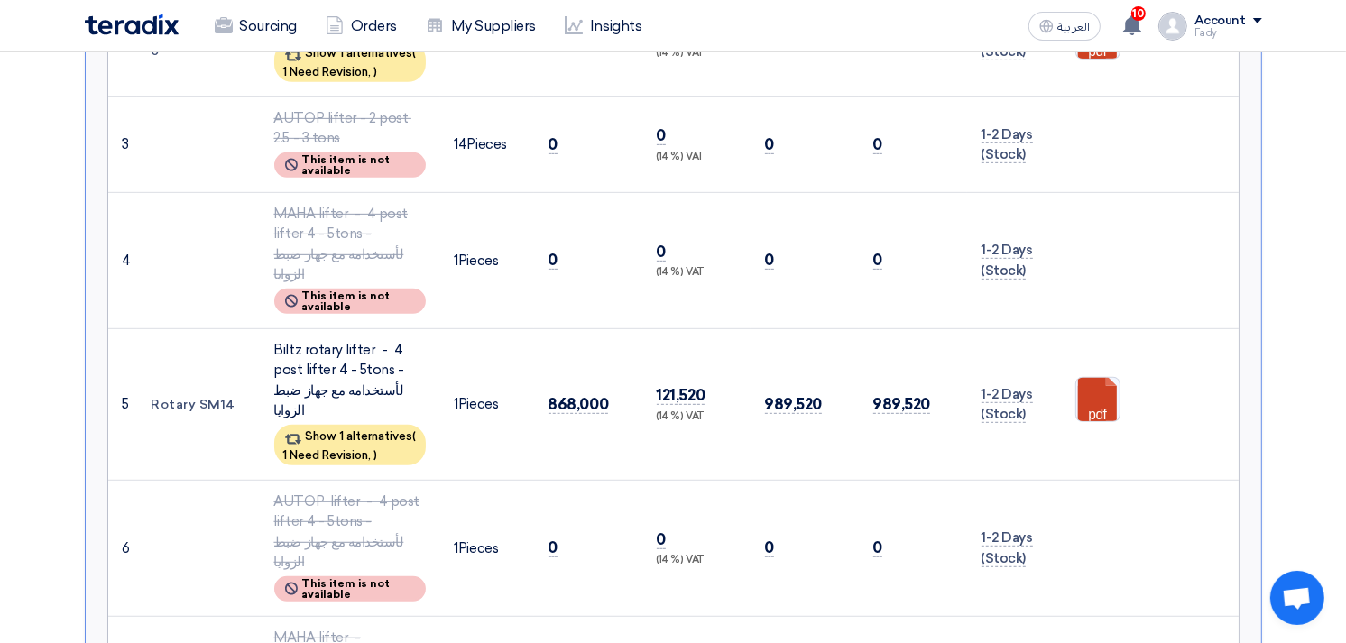
drag, startPoint x: 154, startPoint y: 362, endPoint x: 238, endPoint y: 359, distance: 84.0
click at [238, 359] on td "Rotary SM14" at bounding box center [198, 404] width 123 height 152
copy td "Rotary SM14"
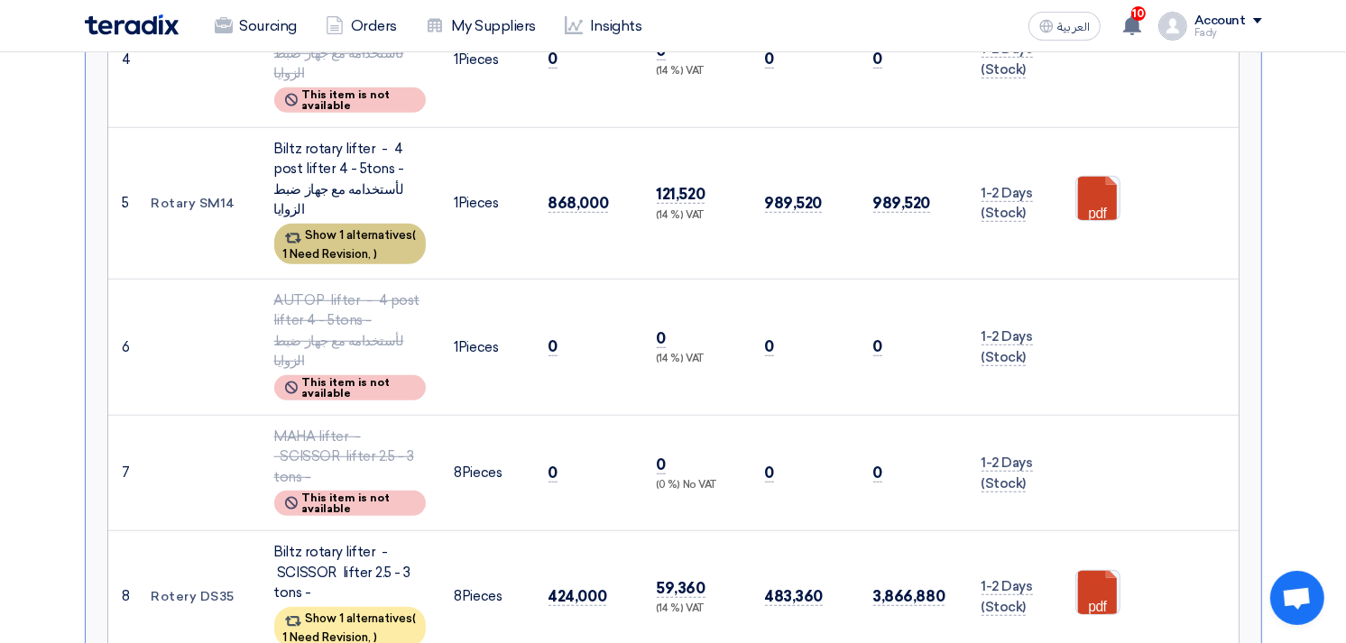
scroll to position [1057, 0]
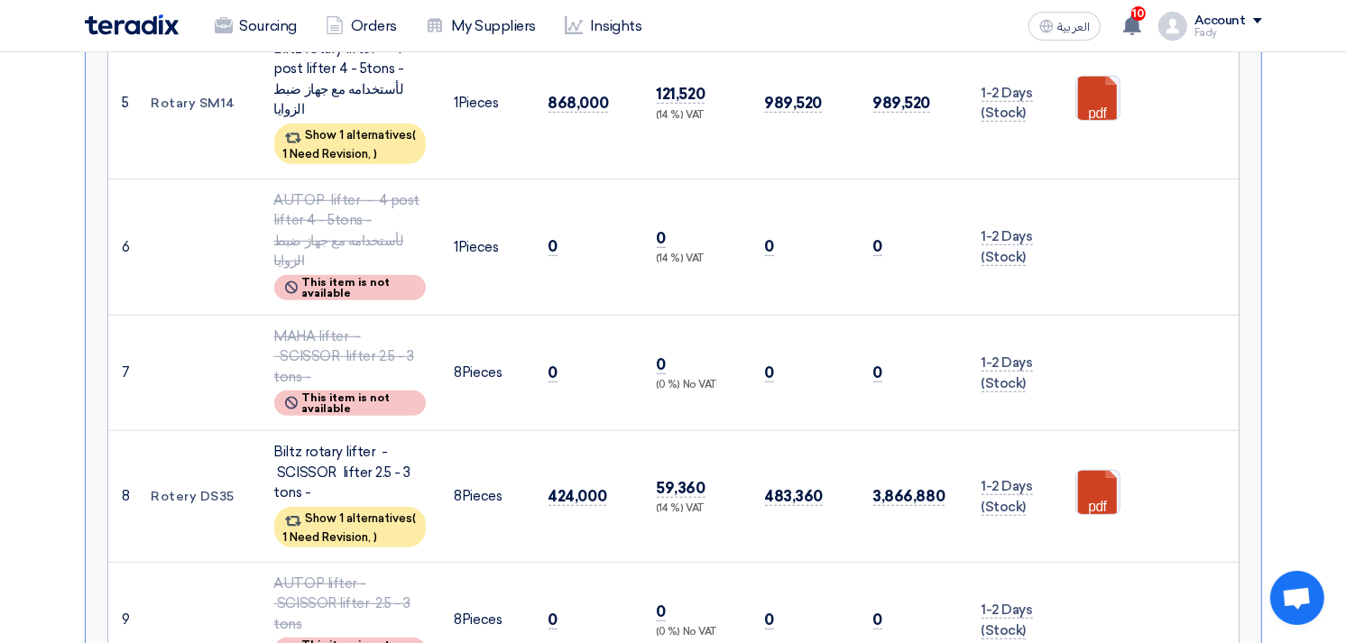
click at [310, 442] on div "Biltz rotary lifter - SCISSOR lifter 2.5 - 3 tons -" at bounding box center [350, 472] width 152 height 61
click at [213, 431] on td "Rotery DS35" at bounding box center [198, 497] width 123 height 132
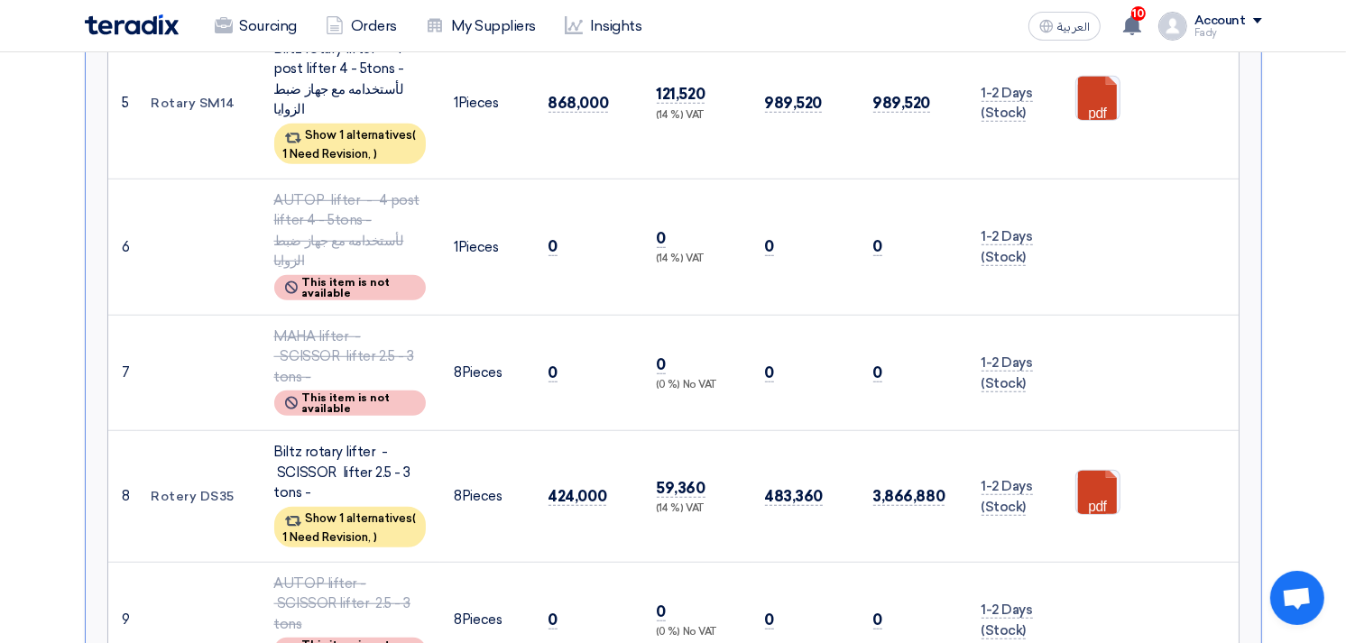
copy tr "Rotery DS35"
click at [222, 431] on td "Rotery DS35" at bounding box center [198, 497] width 123 height 132
click at [223, 431] on td "Rotery DS35" at bounding box center [198, 497] width 123 height 132
copy td "DS35"
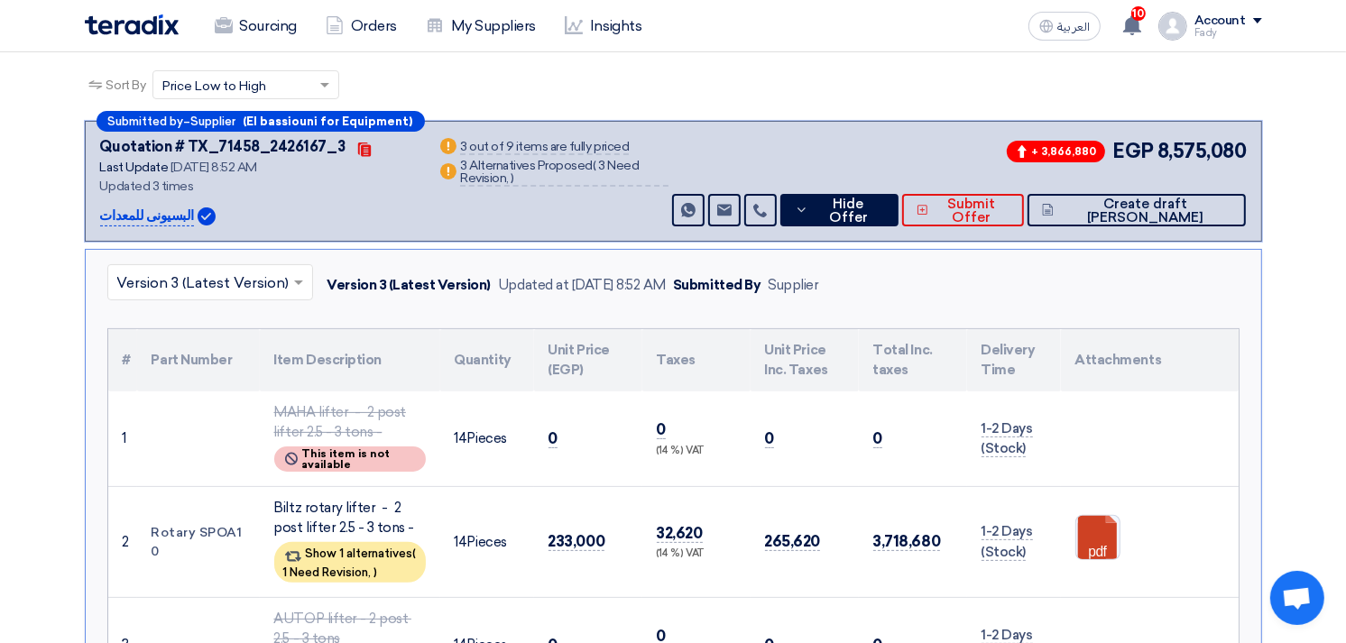
scroll to position [0, 0]
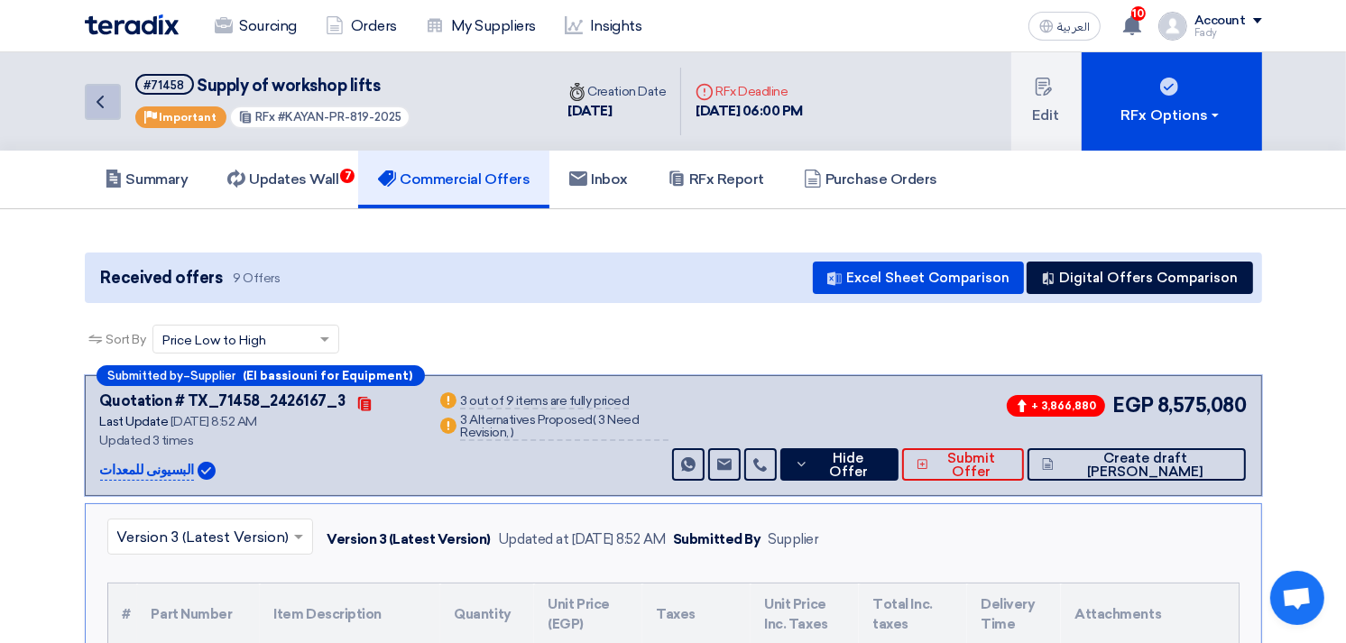
click at [105, 97] on icon "Back" at bounding box center [100, 102] width 22 height 22
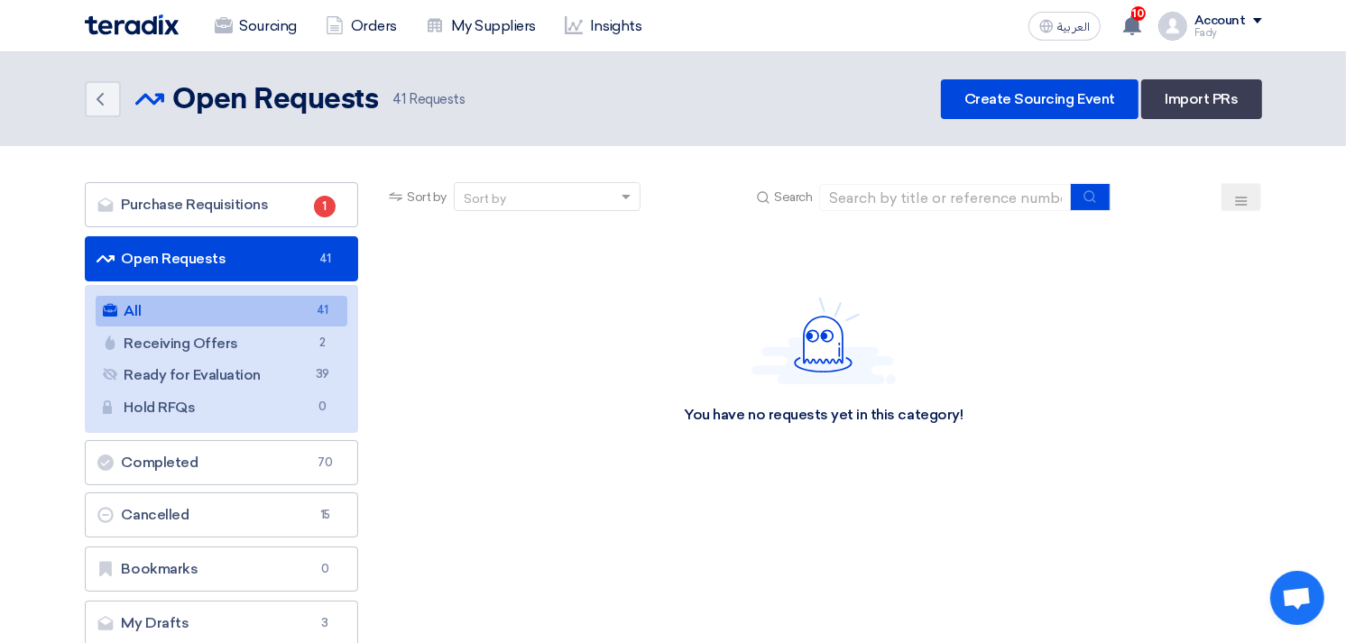
click at [240, 303] on link "All All 41" at bounding box center [222, 311] width 253 height 31
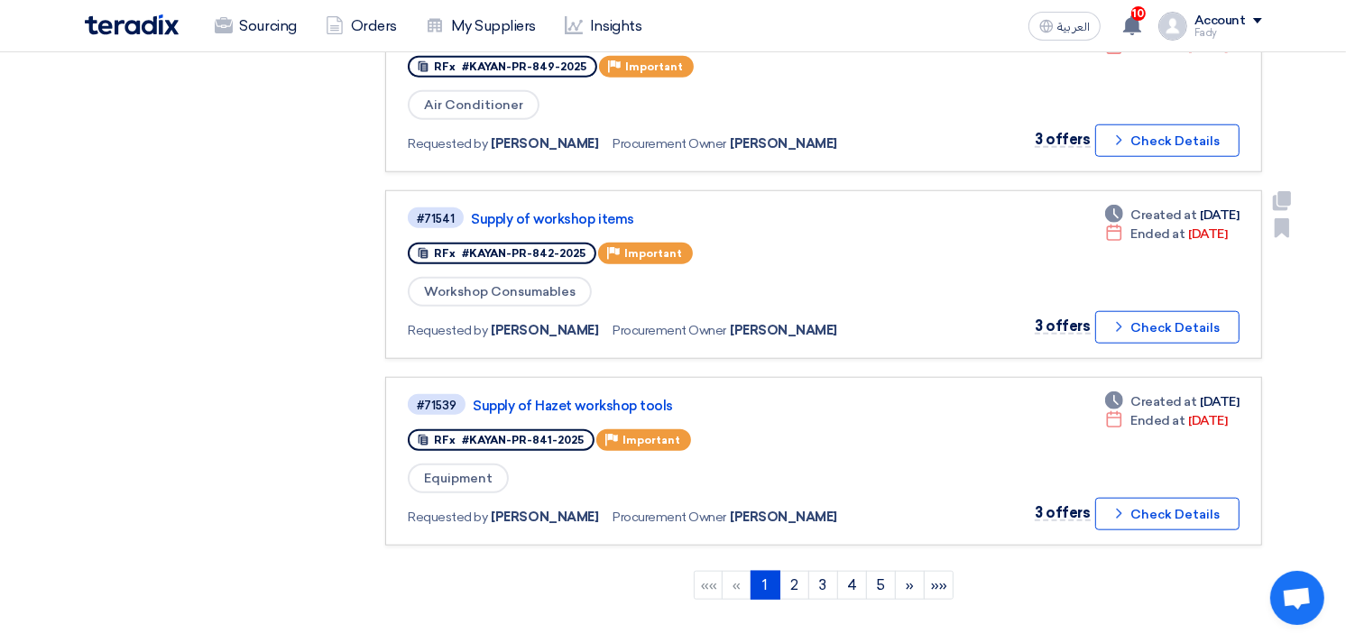
scroll to position [1604, 0]
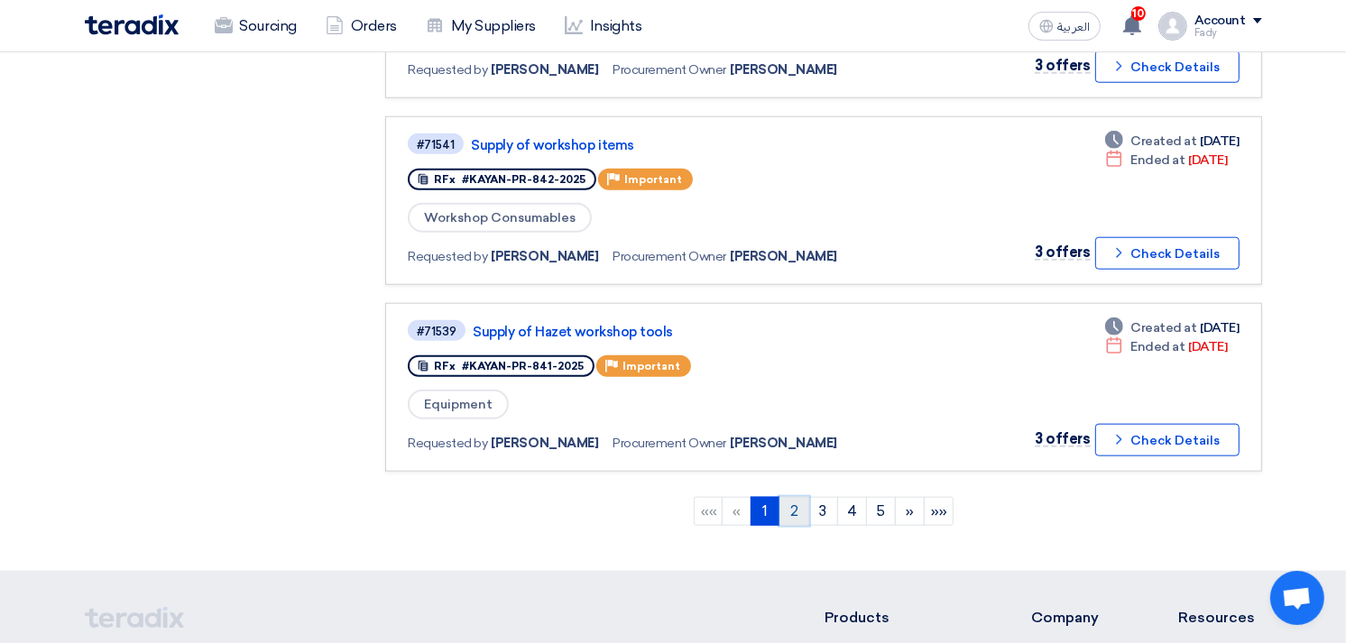
click at [797, 497] on link "2" at bounding box center [795, 511] width 30 height 29
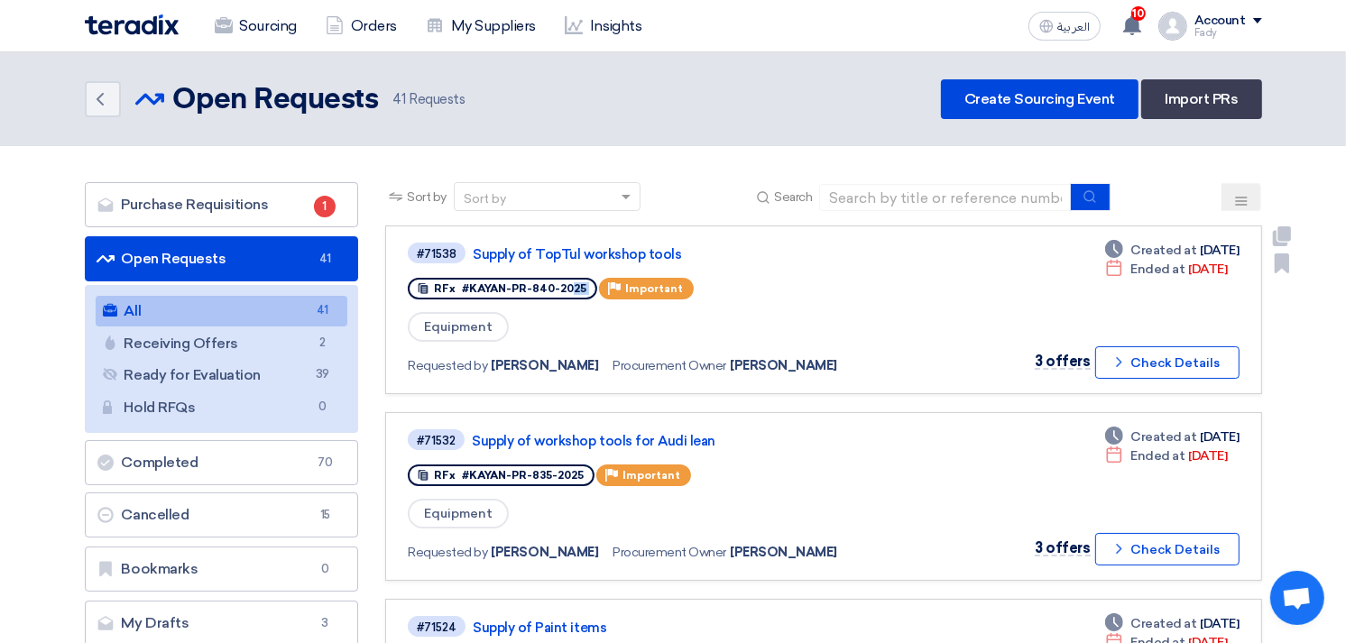
drag, startPoint x: 467, startPoint y: 284, endPoint x: 590, endPoint y: 282, distance: 122.8
click at [590, 282] on div "RFx #KAYAN-PR-840-2025 Priority Important" at bounding box center [552, 288] width 288 height 29
copy div "KAYAN-PR-840-2025"
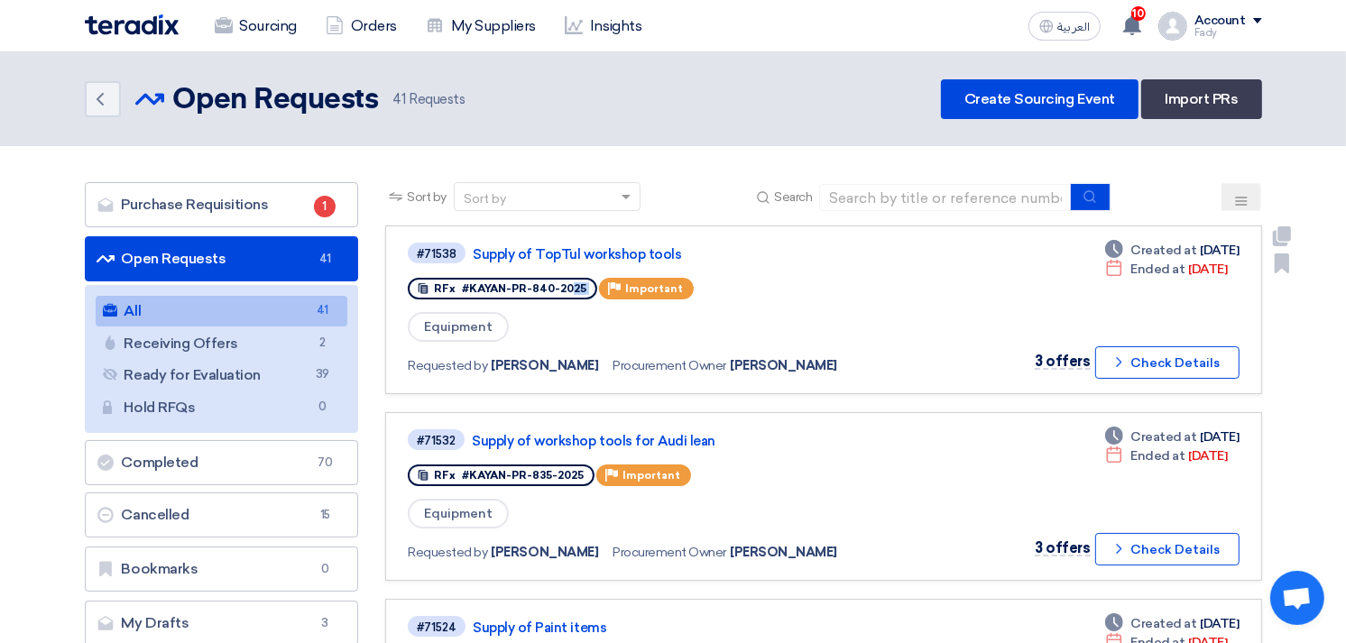
drag, startPoint x: 465, startPoint y: 284, endPoint x: 597, endPoint y: 267, distance: 133.8
click at [597, 267] on div "#71538 Supply of TopTul workshop tools RFx #KAYAN-PR-840-2025 Priority Importan…" at bounding box center [668, 310] width 520 height 138
copy div "KAYAN-PR-840-2025"
